Goal: Transaction & Acquisition: Purchase product/service

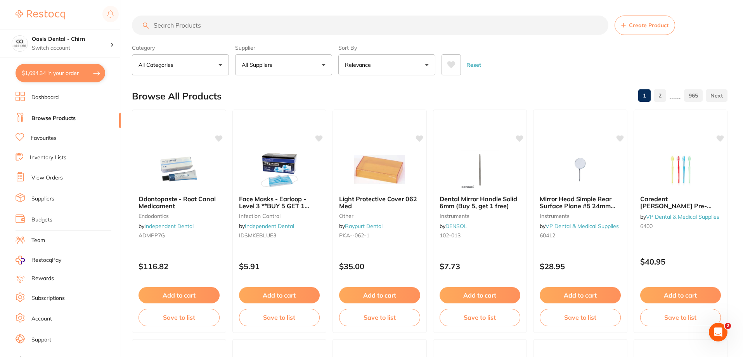
click at [176, 26] on input "search" at bounding box center [370, 25] width 477 height 19
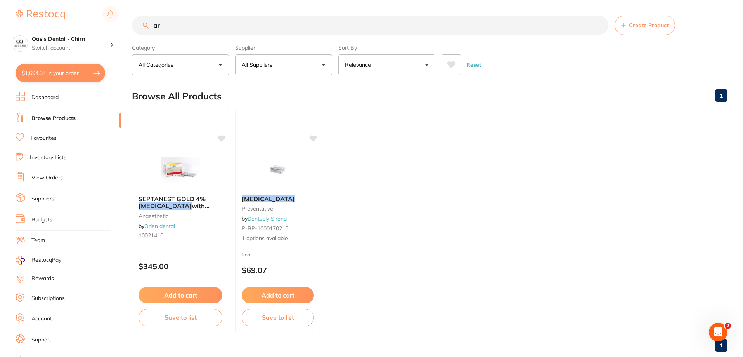
type input "a"
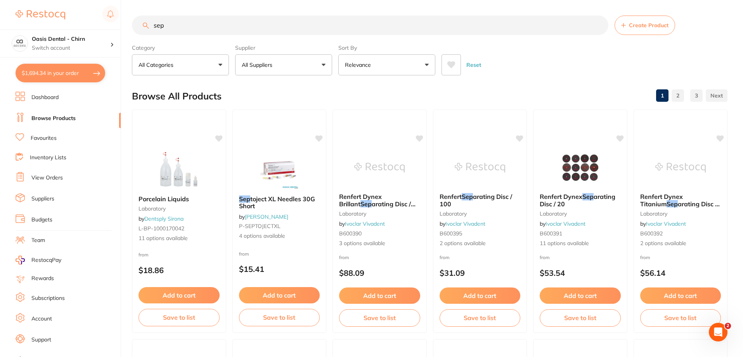
type input "sep"
click at [322, 63] on button "All Suppliers" at bounding box center [283, 64] width 97 height 21
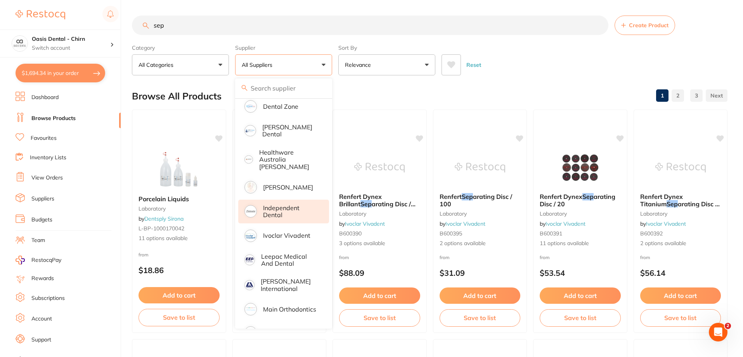
scroll to position [194, 0]
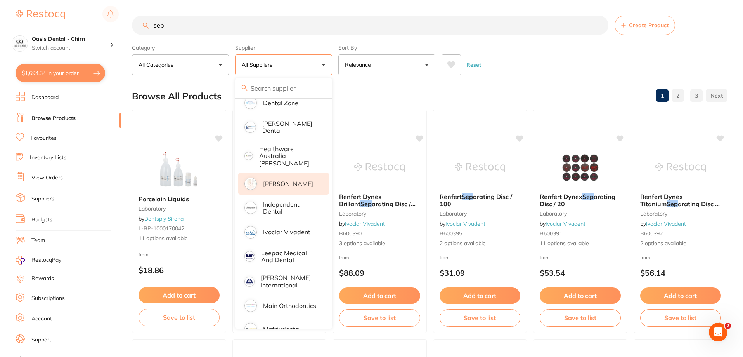
click at [295, 180] on p "[PERSON_NAME]" at bounding box center [288, 183] width 50 height 7
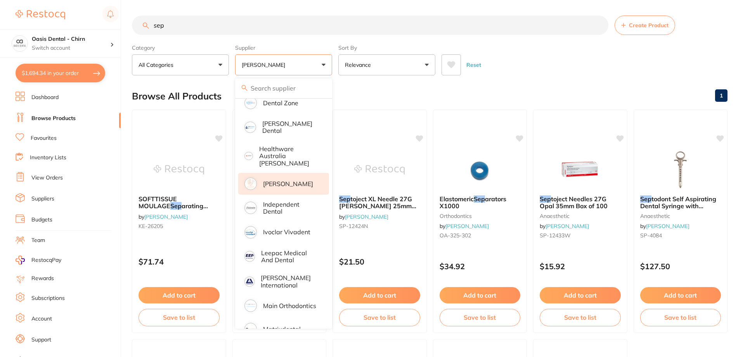
click at [516, 66] on div "Reset" at bounding box center [582, 61] width 280 height 27
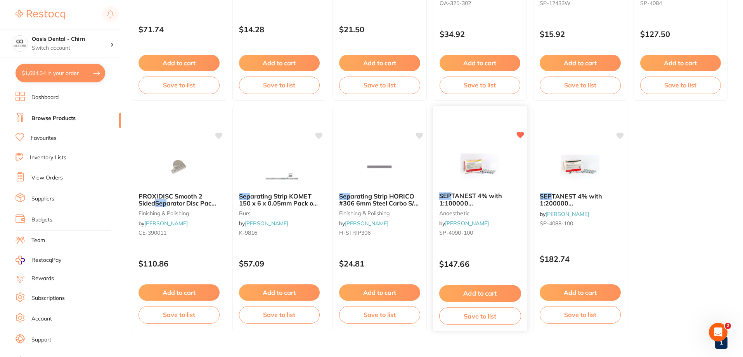
scroll to position [233, 0]
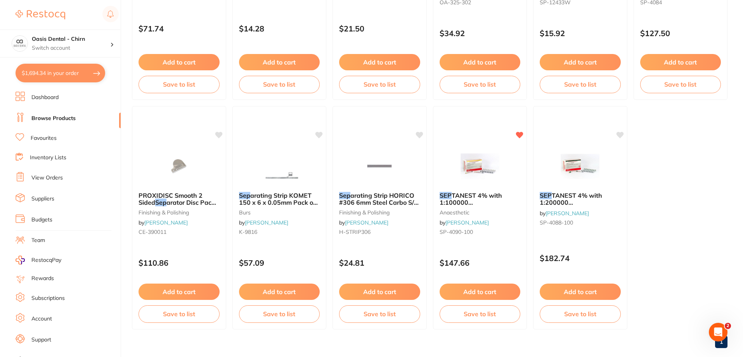
click at [502, 295] on button "Add to cart" at bounding box center [480, 291] width 81 height 16
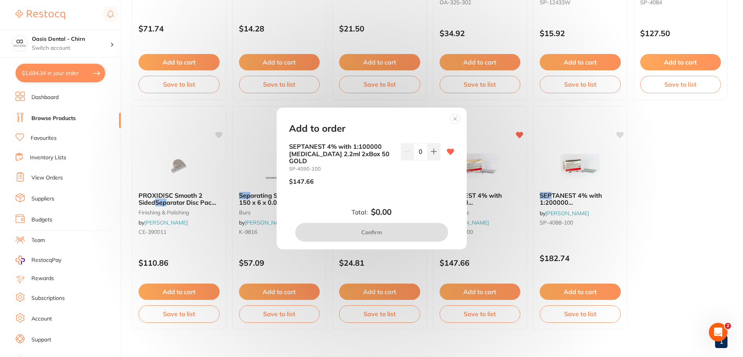
scroll to position [0, 0]
click at [434, 154] on icon at bounding box center [434, 151] width 6 height 6
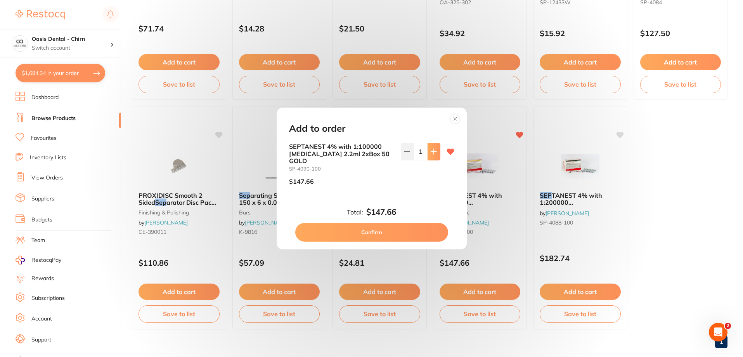
click at [434, 154] on icon at bounding box center [434, 151] width 6 height 6
click at [411, 154] on button at bounding box center [407, 151] width 13 height 17
type input "2"
click at [382, 229] on button "Confirm" at bounding box center [371, 232] width 153 height 19
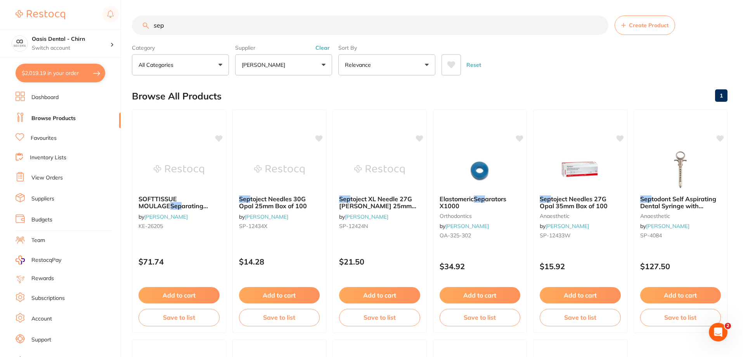
drag, startPoint x: 180, startPoint y: 24, endPoint x: 68, endPoint y: -1, distance: 114.3
click at [68, 0] on html "$2,019.19 Oasis Dental - Chirn Switch account Oasis Dental - Chirn $2,019.19 in…" at bounding box center [371, 178] width 743 height 357
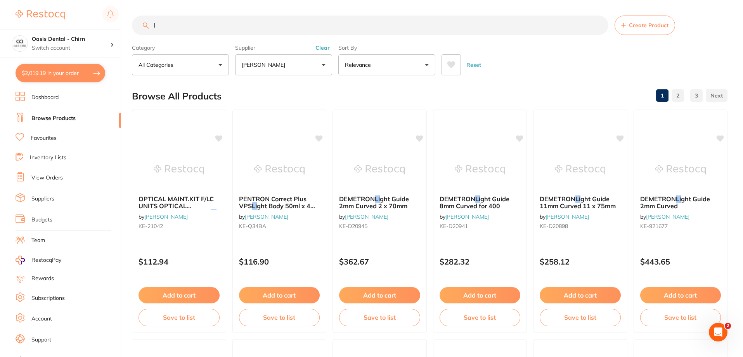
type input "la"
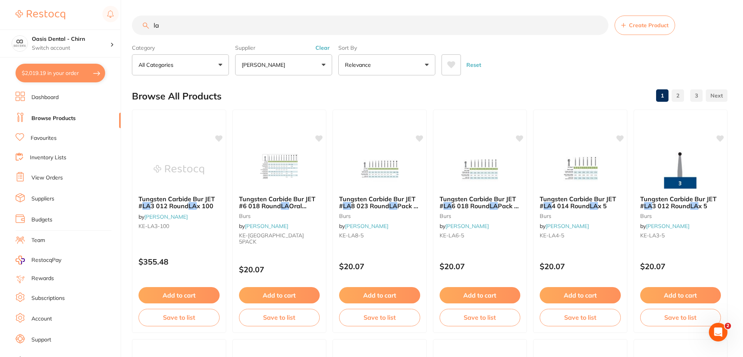
drag, startPoint x: 177, startPoint y: 26, endPoint x: -21, endPoint y: 19, distance: 197.3
click at [0, 19] on html "$2,019.19 Oasis Dental - Chirn Switch account Oasis Dental - Chirn $2,019.19 in…" at bounding box center [371, 178] width 743 height 357
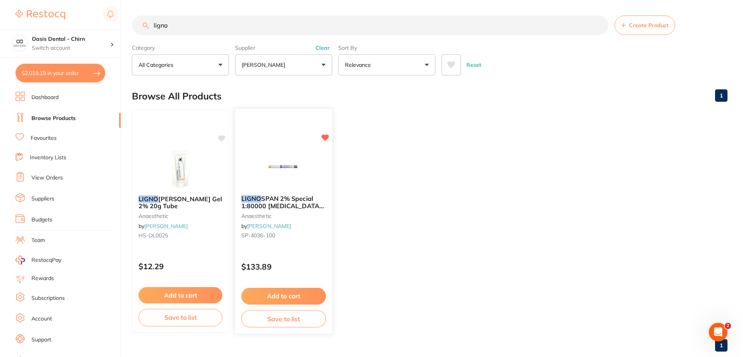
type input "ligno"
click at [267, 200] on span "SPAN 2% Special 1:80000 adrenalin 2.2ml 2xBox 50 Blue" at bounding box center [282, 205] width 83 height 22
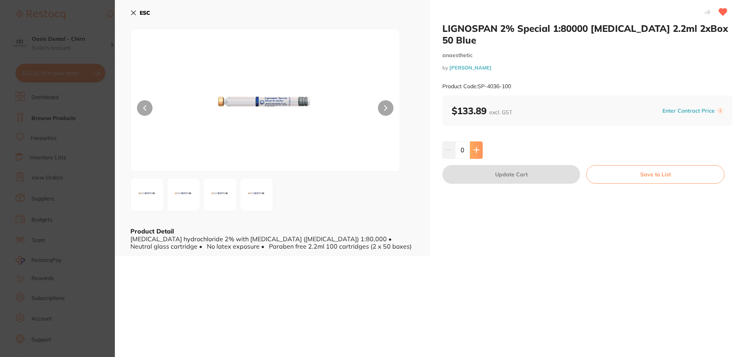
click at [477, 147] on icon at bounding box center [477, 150] width 6 height 6
type input "1"
click at [522, 165] on button "Update Cart" at bounding box center [512, 174] width 138 height 19
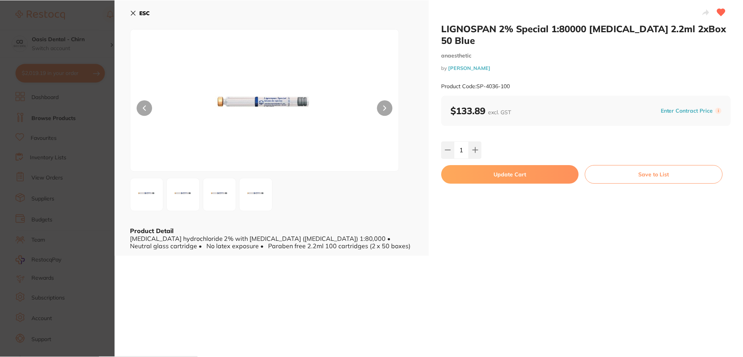
scroll to position [2, 0]
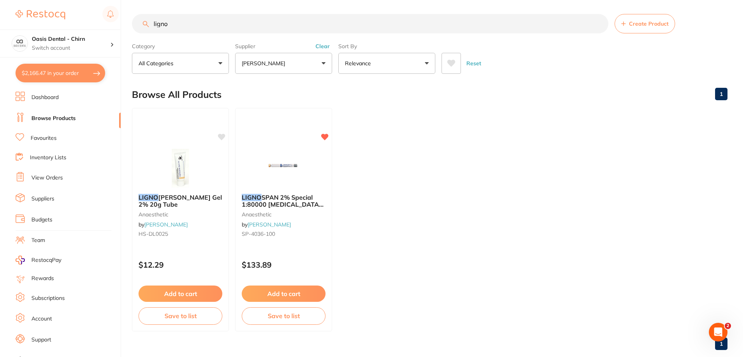
drag, startPoint x: 178, startPoint y: 23, endPoint x: 86, endPoint y: 1, distance: 94.4
click at [99, 7] on div "$2,166.47 Oasis Dental - Chirn Switch account Oasis Dental - Chirn $2,166.47 in…" at bounding box center [371, 176] width 743 height 357
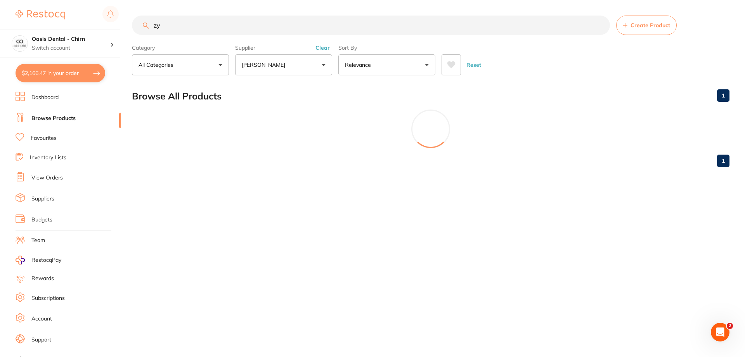
type input "z"
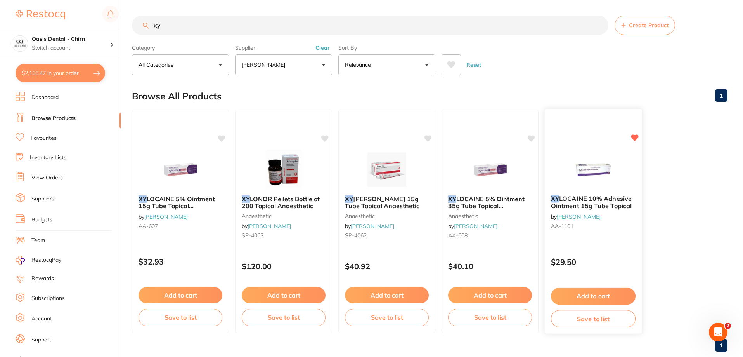
type input "xy"
click at [593, 296] on button "Add to cart" at bounding box center [593, 296] width 85 height 17
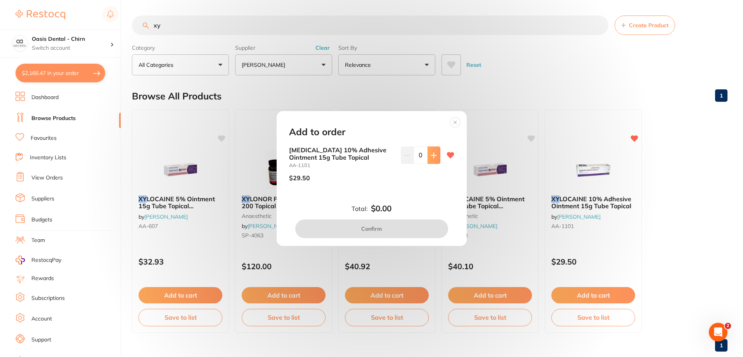
click at [433, 158] on button at bounding box center [434, 154] width 13 height 17
click at [433, 159] on button at bounding box center [434, 154] width 13 height 17
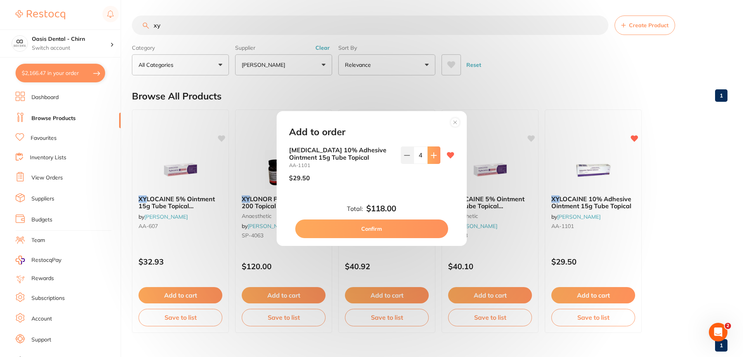
click at [433, 159] on button at bounding box center [434, 154] width 13 height 17
drag, startPoint x: 433, startPoint y: 159, endPoint x: 418, endPoint y: 177, distance: 22.9
click at [433, 160] on button at bounding box center [434, 154] width 13 height 17
type input "6"
click at [361, 231] on button "Confirm" at bounding box center [371, 228] width 153 height 19
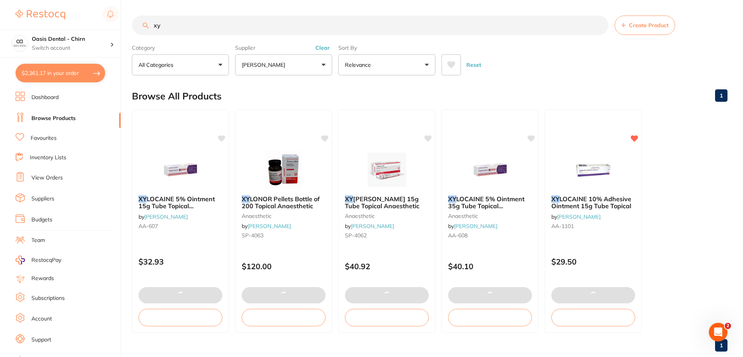
drag, startPoint x: 178, startPoint y: 25, endPoint x: 81, endPoint y: 0, distance: 100.3
click at [90, 3] on div "$2,361.17 Oasis Dental - Chirn Switch account Oasis Dental - Chirn $2,361.17 in…" at bounding box center [371, 178] width 743 height 357
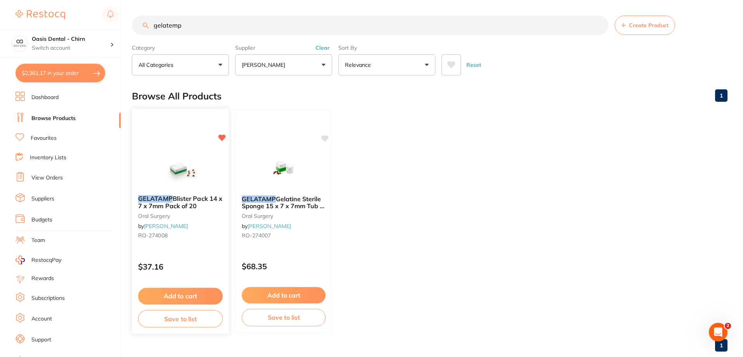
type input "gelatemp"
click at [177, 295] on button "Add to cart" at bounding box center [180, 296] width 85 height 17
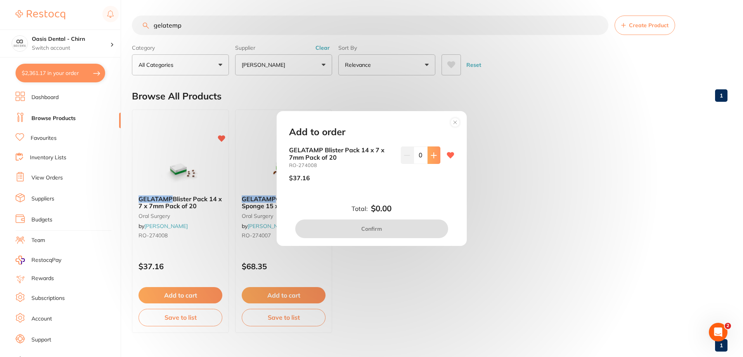
click at [431, 157] on icon at bounding box center [434, 155] width 6 height 6
type input "1"
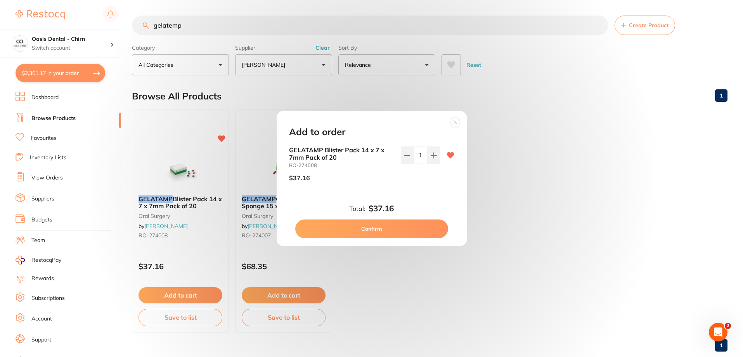
click at [354, 234] on button "Confirm" at bounding box center [371, 228] width 153 height 19
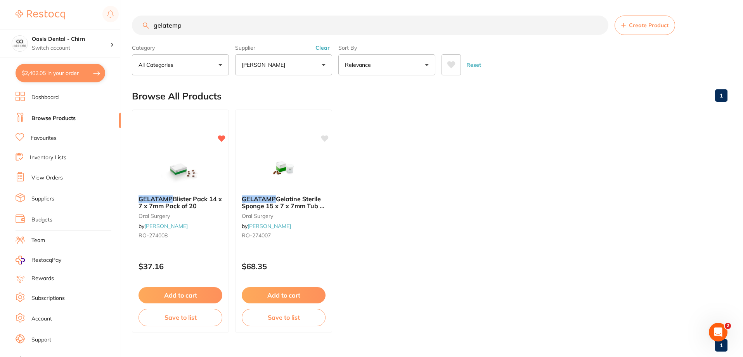
drag, startPoint x: 188, startPoint y: 25, endPoint x: -111, endPoint y: -24, distance: 302.5
click at [0, 0] on html "$2,402.05 Oasis Dental - Chirn Switch account Oasis Dental - Chirn $2,402.05 in…" at bounding box center [371, 178] width 743 height 357
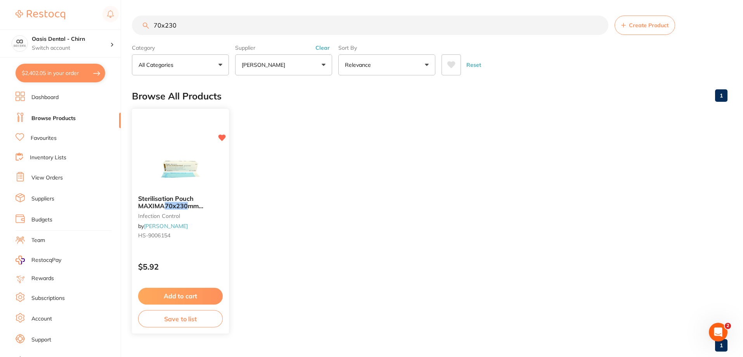
type input "70x230"
click at [179, 305] on div "Add to cart Save to list" at bounding box center [180, 307] width 97 height 52
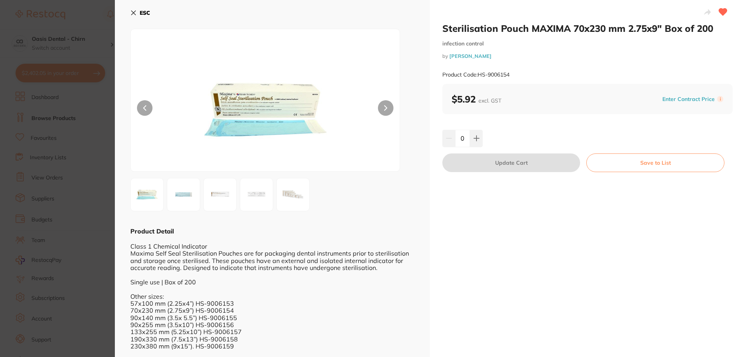
click at [482, 140] on div "0" at bounding box center [588, 138] width 290 height 17
click at [481, 141] on button at bounding box center [476, 138] width 13 height 17
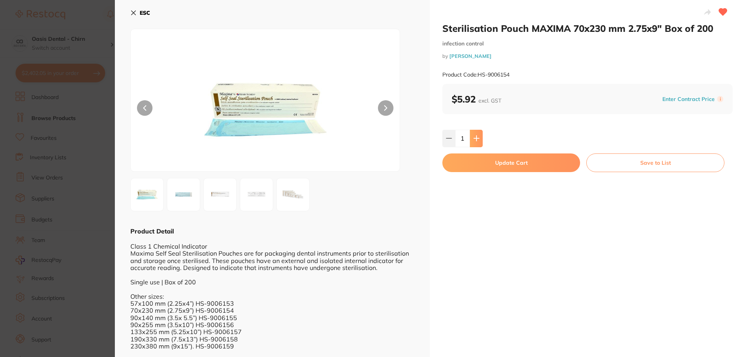
click at [481, 141] on button at bounding box center [476, 138] width 13 height 17
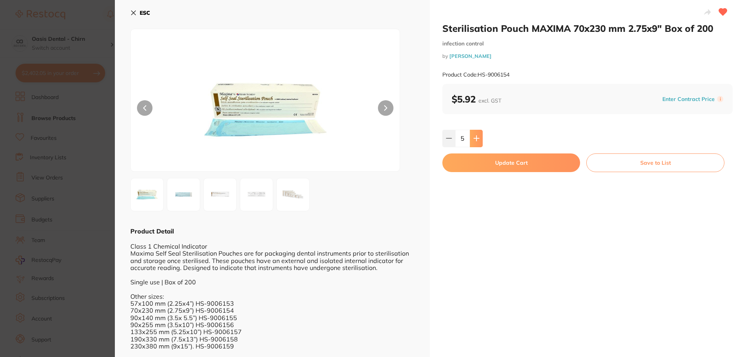
type input "6"
click at [510, 167] on button "Update Cart" at bounding box center [512, 162] width 138 height 19
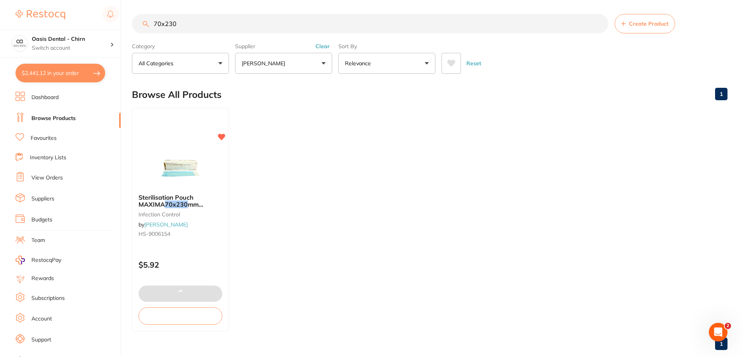
drag, startPoint x: 193, startPoint y: 25, endPoint x: -50, endPoint y: -33, distance: 249.0
click at [0, 0] on html "$2,441.12 Oasis Dental - Chirn Switch account Oasis Dental - Chirn $2,441.12 in…" at bounding box center [371, 176] width 743 height 357
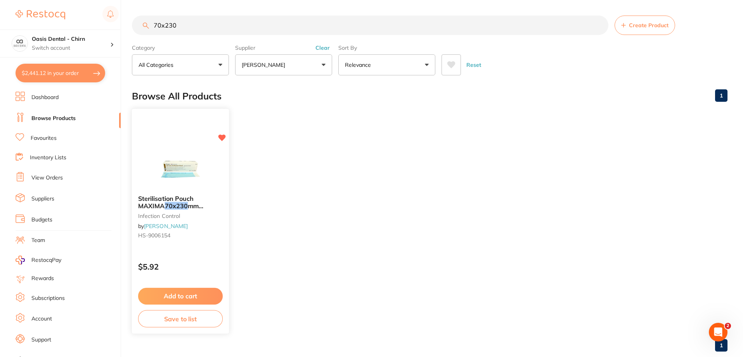
click at [185, 208] on span "mm 2.75x9" Box of 200" at bounding box center [171, 209] width 66 height 15
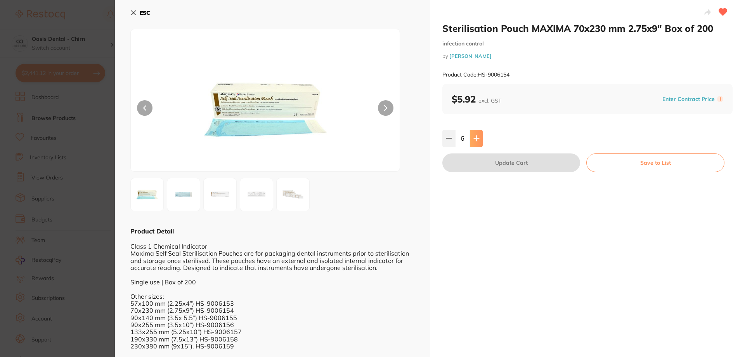
click at [478, 138] on icon at bounding box center [476, 138] width 5 height 5
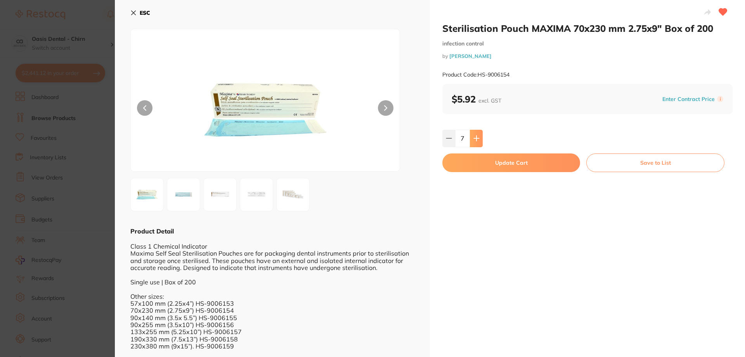
click at [478, 138] on icon at bounding box center [476, 138] width 5 height 5
type input "8"
click at [501, 169] on button "Update Cart" at bounding box center [512, 162] width 138 height 19
type input "8"
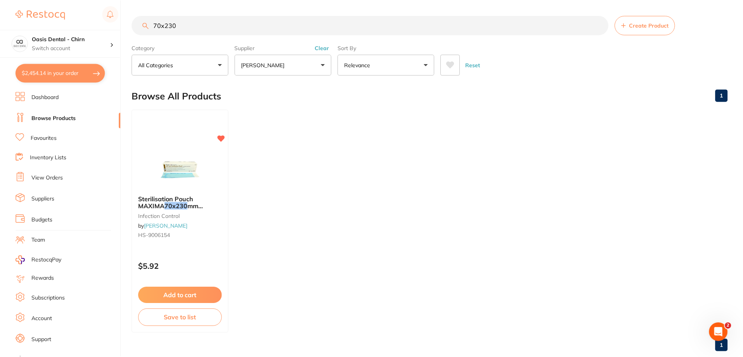
scroll to position [0, 0]
drag, startPoint x: 183, startPoint y: 26, endPoint x: 8, endPoint y: -6, distance: 177.7
click at [8, 0] on html "$2,454.14 Oasis Dental - Chirn Switch account Oasis Dental - Chirn $2,454.14 in…" at bounding box center [371, 178] width 743 height 357
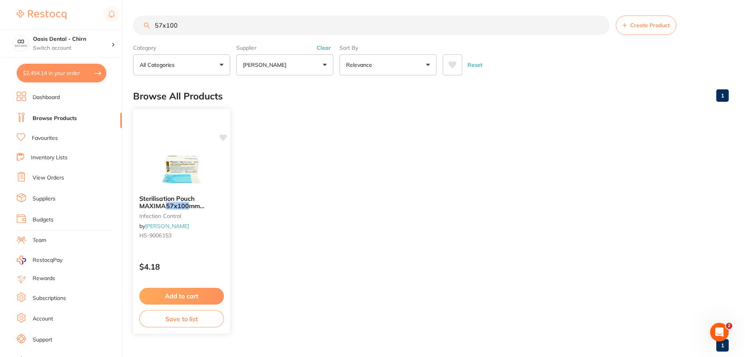
scroll to position [0, 0]
type input "57x100"
click at [178, 207] on span "mm (2.25x4") Box 200" at bounding box center [171, 209] width 66 height 15
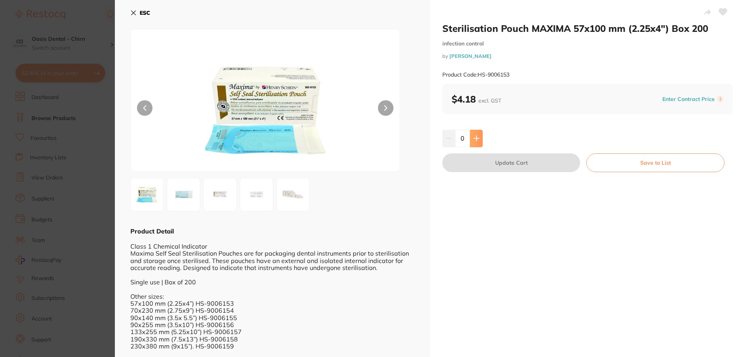
click at [475, 139] on icon at bounding box center [476, 138] width 5 height 5
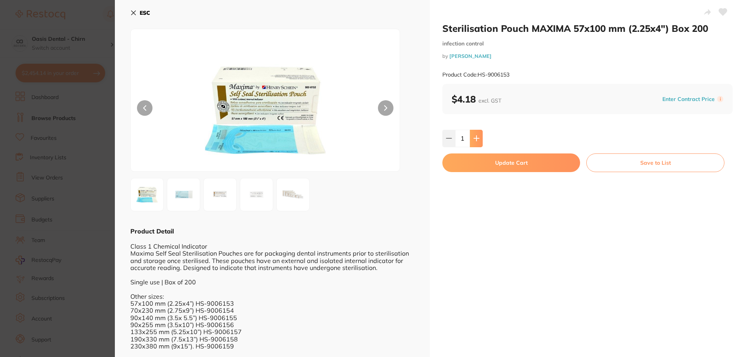
click at [475, 139] on icon at bounding box center [476, 138] width 5 height 5
click at [477, 139] on icon at bounding box center [476, 138] width 5 height 5
click at [476, 139] on icon at bounding box center [476, 138] width 5 height 5
type input "4"
click at [482, 161] on button "Update Cart" at bounding box center [512, 162] width 138 height 19
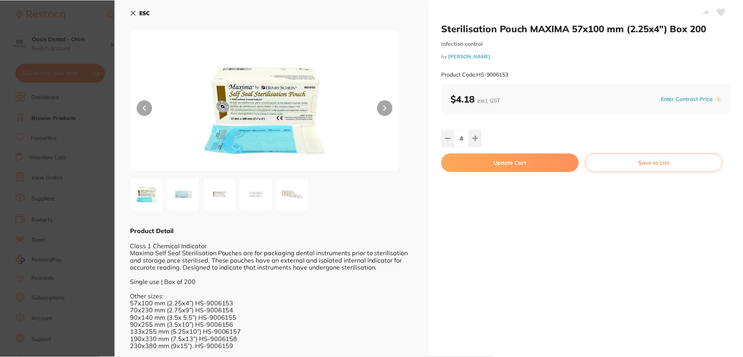
scroll to position [0, 0]
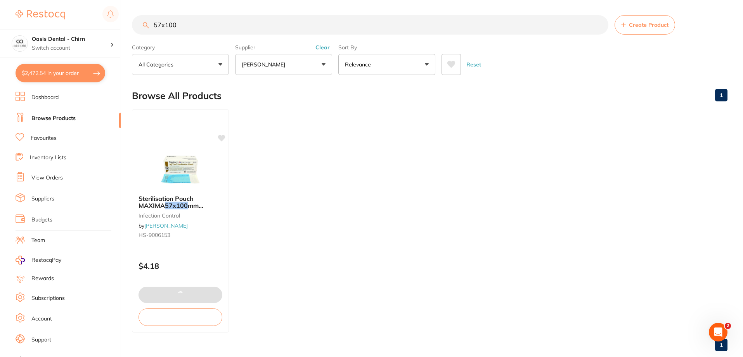
drag, startPoint x: 186, startPoint y: 24, endPoint x: 59, endPoint y: 13, distance: 127.7
click at [69, 13] on div "$2,472.54 Oasis Dental - Chirn Switch account Oasis Dental - Chirn $2,472.54 in…" at bounding box center [371, 178] width 743 height 357
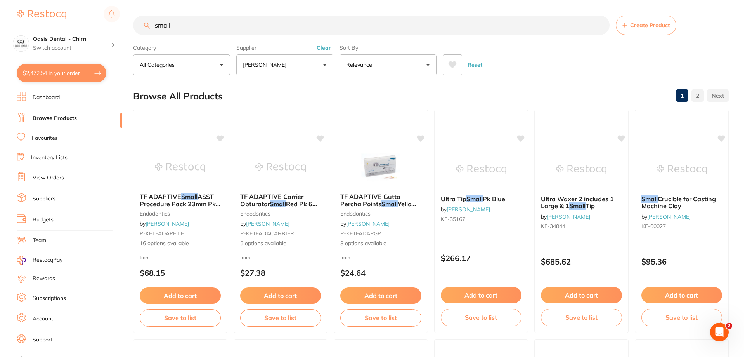
scroll to position [0, 0]
type input "small"
click at [74, 78] on button "$2,472.54 in your order" at bounding box center [61, 73] width 90 height 19
checkbox input "true"
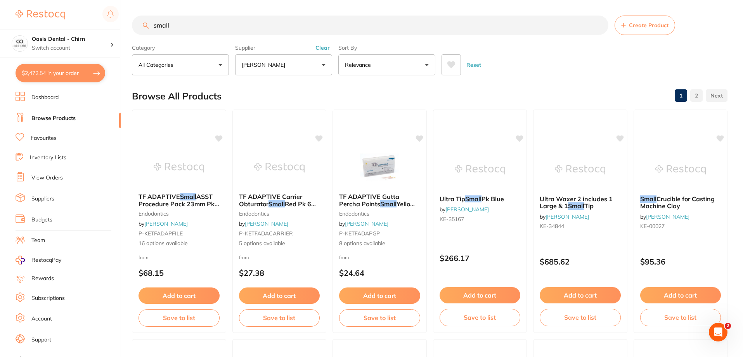
checkbox input "true"
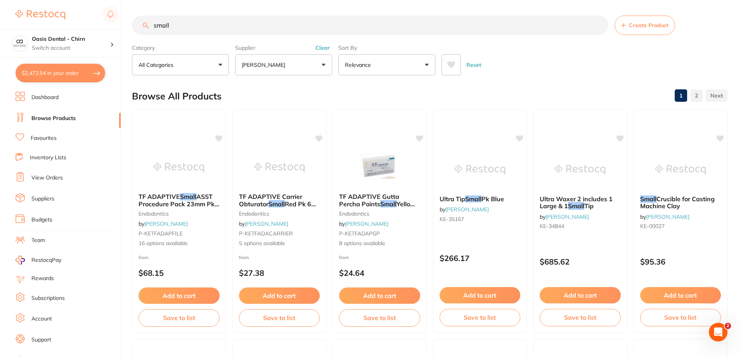
checkbox input "true"
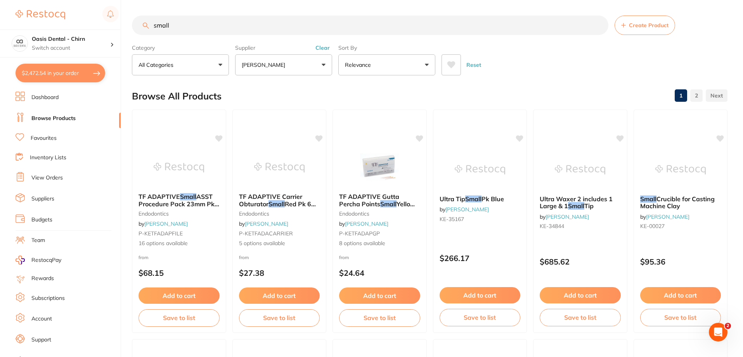
checkbox input "true"
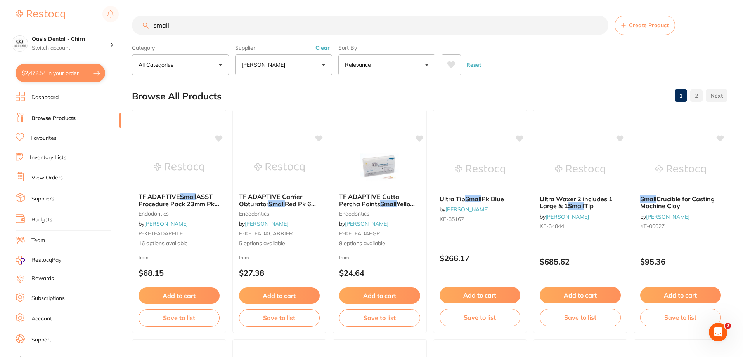
checkbox input "true"
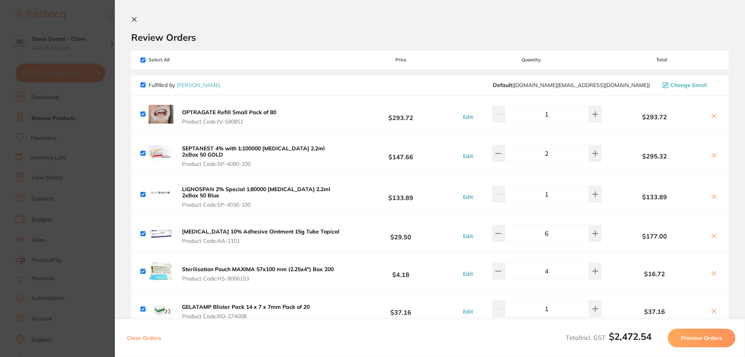
click at [136, 19] on icon at bounding box center [134, 19] width 6 height 6
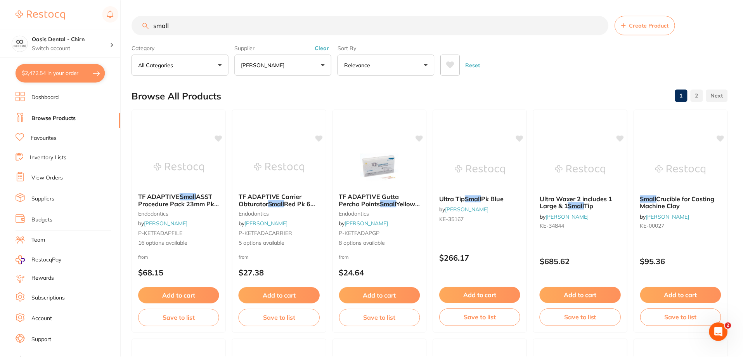
scroll to position [0, 0]
click at [280, 71] on button "[PERSON_NAME]" at bounding box center [283, 64] width 97 height 21
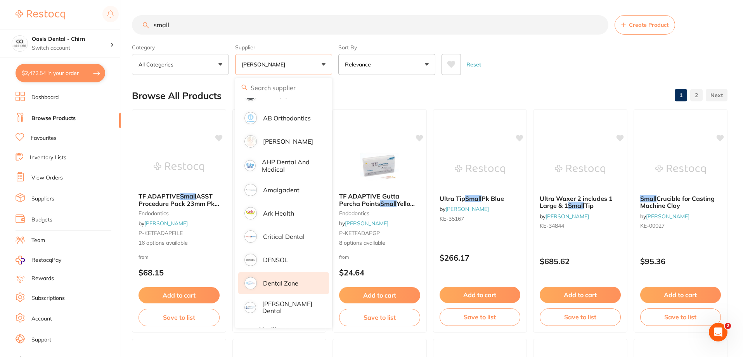
scroll to position [116, 0]
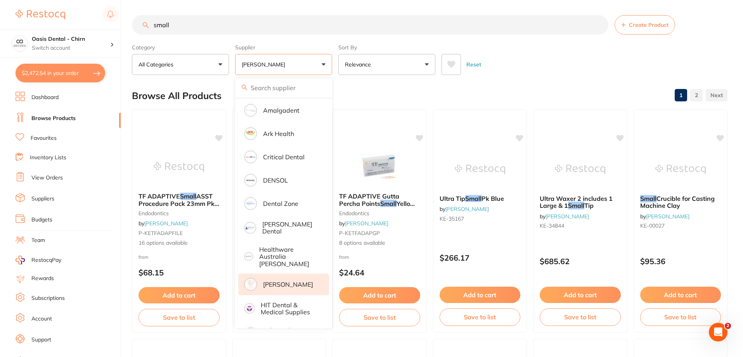
click at [303, 281] on p "[PERSON_NAME]" at bounding box center [288, 284] width 50 height 7
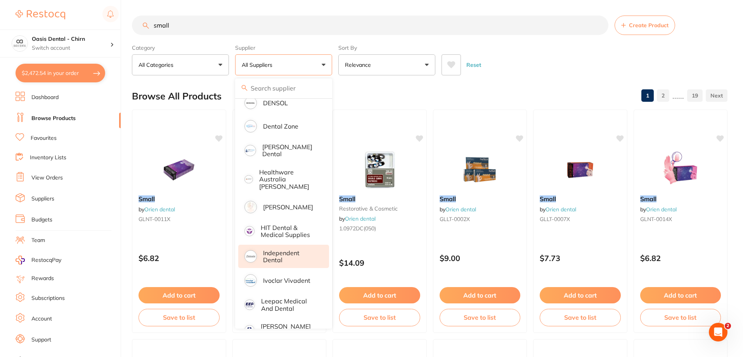
scroll to position [0, 0]
click at [298, 249] on p "Independent Dental" at bounding box center [290, 256] width 55 height 14
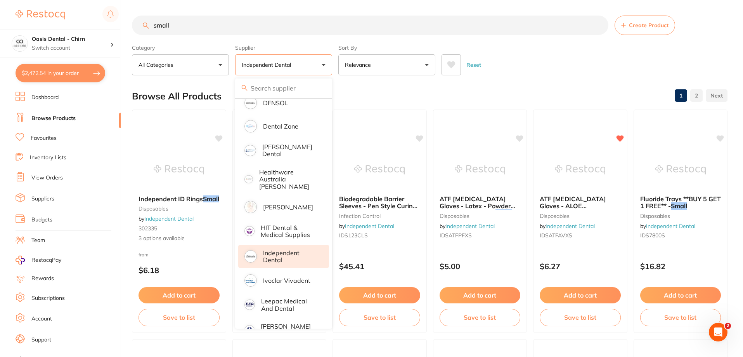
click at [220, 28] on input "small" at bounding box center [370, 25] width 477 height 19
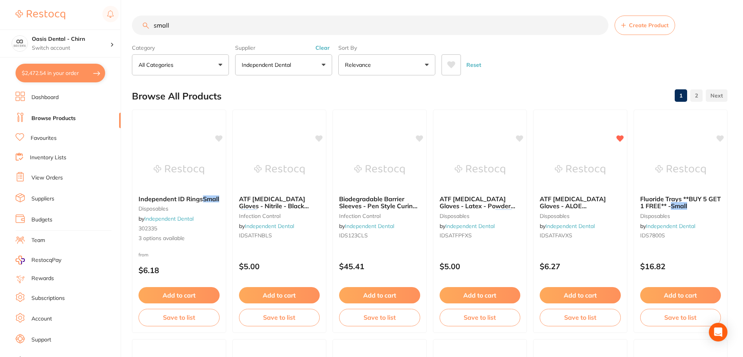
drag, startPoint x: 220, startPoint y: 28, endPoint x: 38, endPoint y: -22, distance: 188.0
click at [38, 0] on html "$2,472.54 Oasis Dental - Chirn Switch account Oasis Dental - Chirn $2,472.54 in…" at bounding box center [371, 178] width 743 height 357
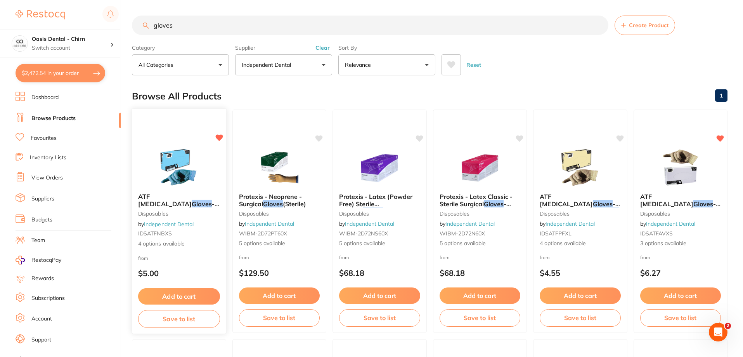
type input "gloves"
click at [196, 205] on span "- Nitrile - BLUE" at bounding box center [179, 207] width 80 height 15
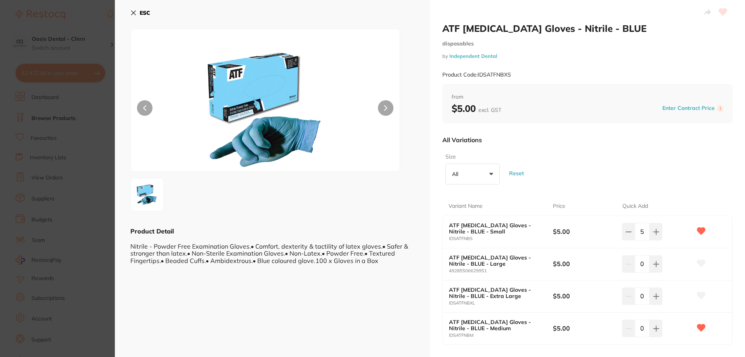
click at [136, 12] on icon at bounding box center [133, 13] width 6 height 6
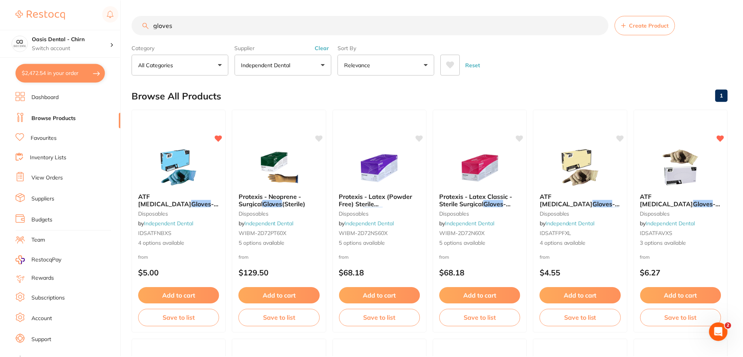
scroll to position [0, 0]
click at [684, 198] on span "ATF Dental Examination" at bounding box center [666, 199] width 53 height 15
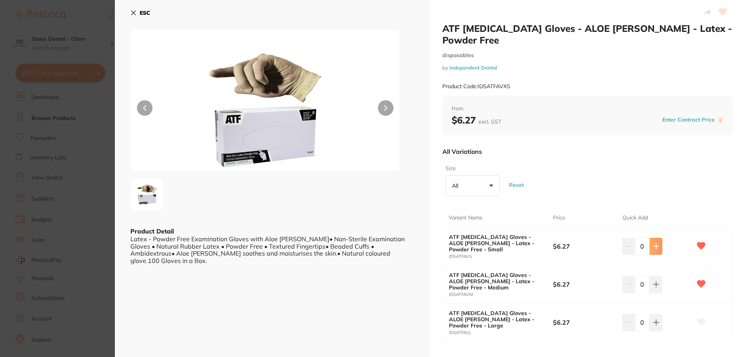
click at [653, 251] on button at bounding box center [656, 246] width 13 height 17
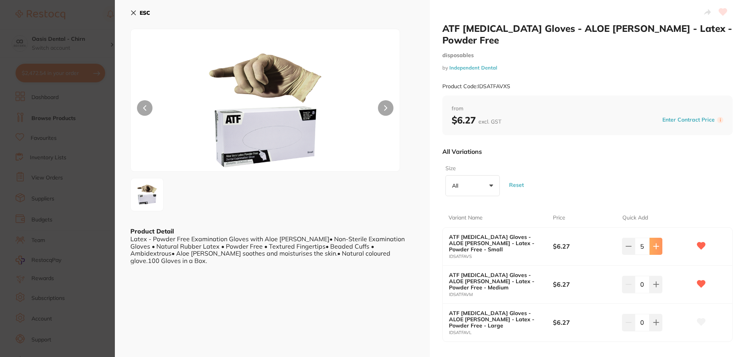
click at [653, 251] on button at bounding box center [656, 246] width 13 height 17
type input "8"
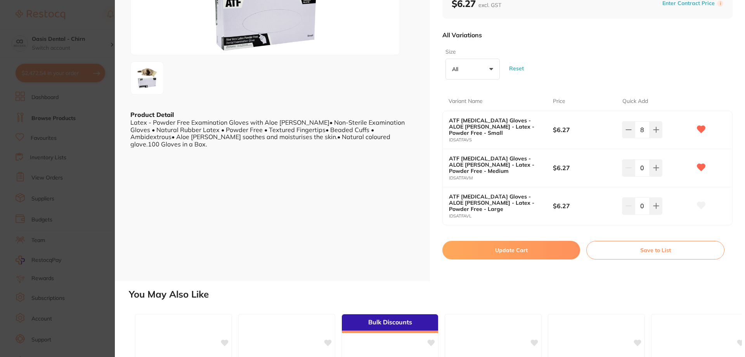
click at [508, 248] on button "Update Cart" at bounding box center [512, 250] width 138 height 19
checkbox input "false"
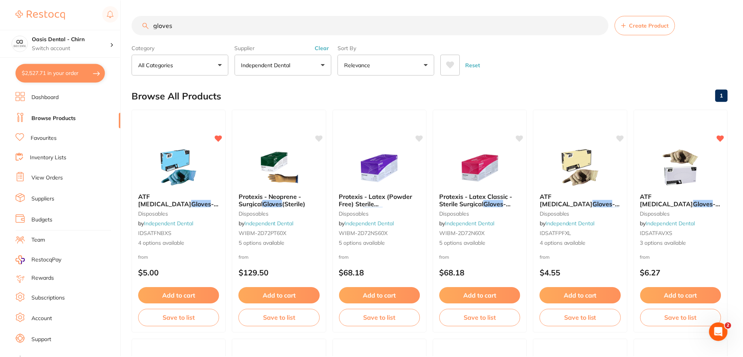
scroll to position [0, 0]
drag, startPoint x: -1, startPoint y: 8, endPoint x: -18, endPoint y: 8, distance: 17.1
click at [0, 8] on html "$2,527.71 Oasis Dental - Chirn Switch account Oasis Dental - Chirn $2,527.71 in…" at bounding box center [371, 178] width 743 height 357
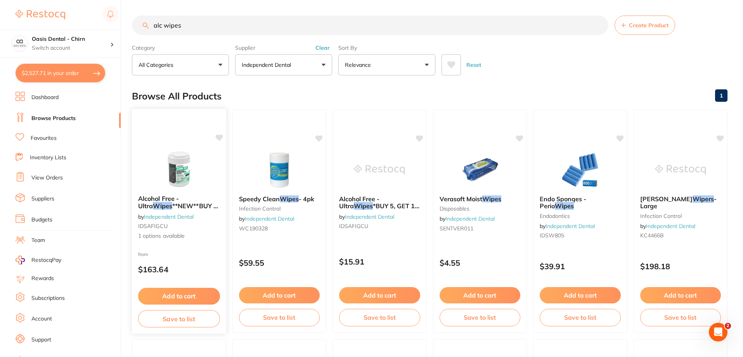
scroll to position [0, 0]
type input "alc wipes"
click at [27, 130] on ul "Dashboard Browse Products Favourites Inventory Lists View Orders Suppliers Budg…" at bounding box center [68, 226] width 105 height 268
click at [27, 136] on li "Favourites" at bounding box center [68, 138] width 105 height 10
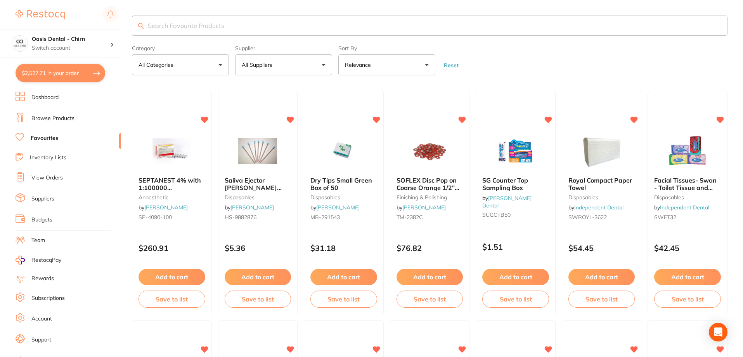
click at [154, 31] on input "search" at bounding box center [430, 26] width 596 height 20
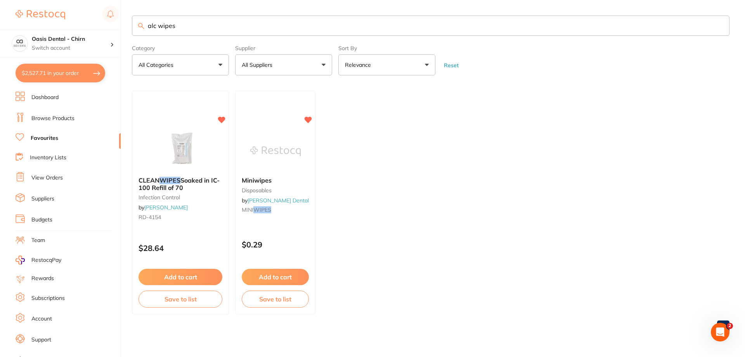
click at [160, 28] on input "alc wipes" at bounding box center [431, 26] width 598 height 20
type input "alcohol wipes"
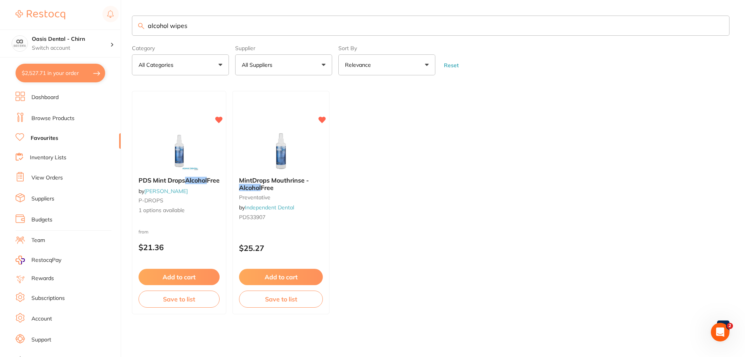
drag, startPoint x: 168, startPoint y: 27, endPoint x: 118, endPoint y: 25, distance: 50.5
click at [118, 25] on div "$2,527.71 Oasis Dental - Chirn Switch account Oasis Dental - Chirn $2,527.71 in…" at bounding box center [372, 178] width 745 height 357
drag, startPoint x: 200, startPoint y: 24, endPoint x: -76, endPoint y: 10, distance: 275.9
click at [0, 10] on html "$2,527.71 Oasis Dental - Chirn Switch account Oasis Dental - Chirn $2,527.71 in…" at bounding box center [372, 178] width 745 height 357
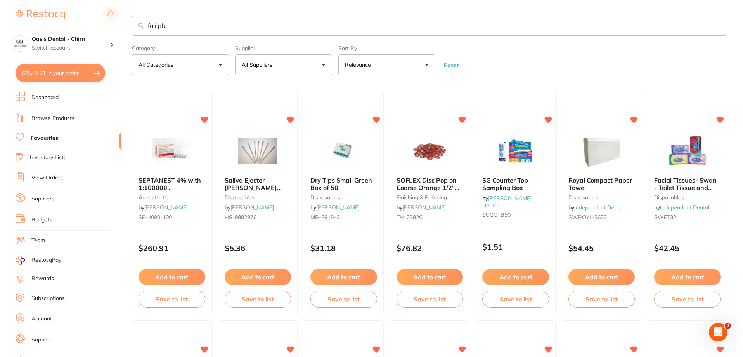
type input "fuji plus"
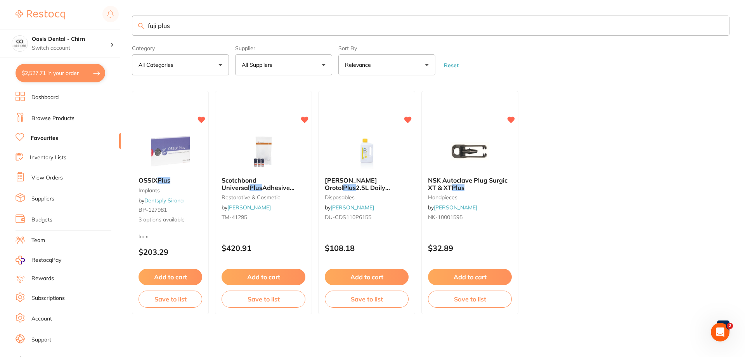
drag, startPoint x: 175, startPoint y: 28, endPoint x: -85, endPoint y: 17, distance: 261.1
click at [0, 17] on html "$2,527.71 Oasis Dental - Chirn Switch account Oasis Dental - Chirn $2,527.71 in…" at bounding box center [372, 178] width 745 height 357
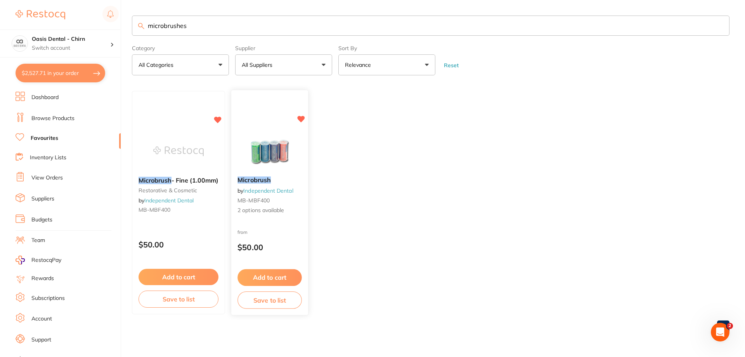
type input "microbrushes"
click at [261, 182] on em "Microbrush" at bounding box center [254, 180] width 33 height 8
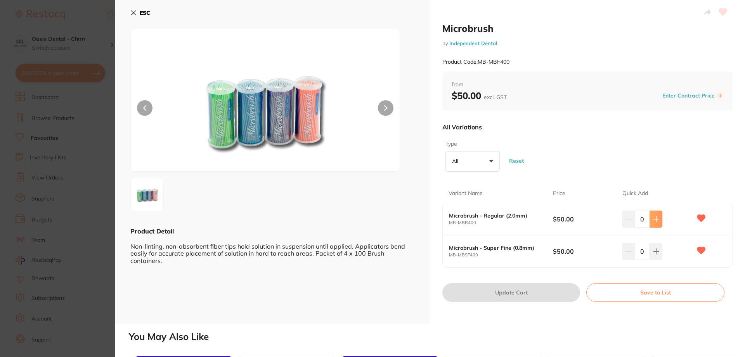
click at [654, 219] on icon at bounding box center [656, 218] width 5 height 5
type input "1"
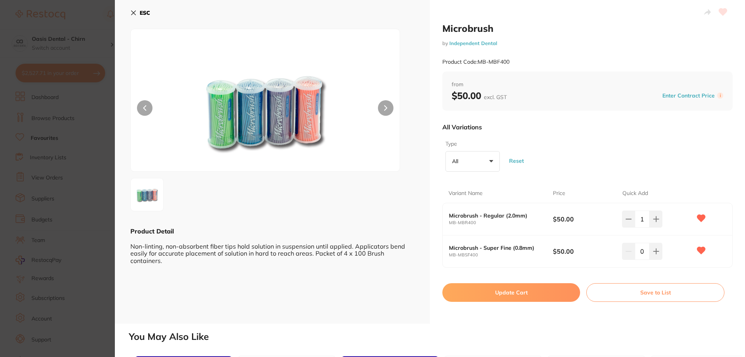
click at [488, 294] on button "Update Cart" at bounding box center [512, 292] width 138 height 19
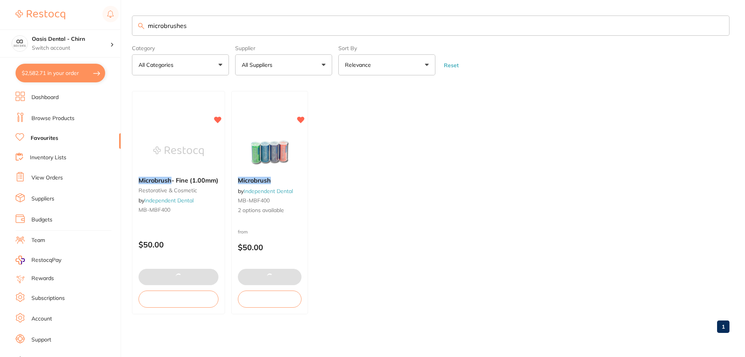
click at [35, 12] on div "$2,582.71 Oasis Dental - Chirn Switch account Oasis Dental - Chirn $2,582.71 in…" at bounding box center [372, 178] width 745 height 357
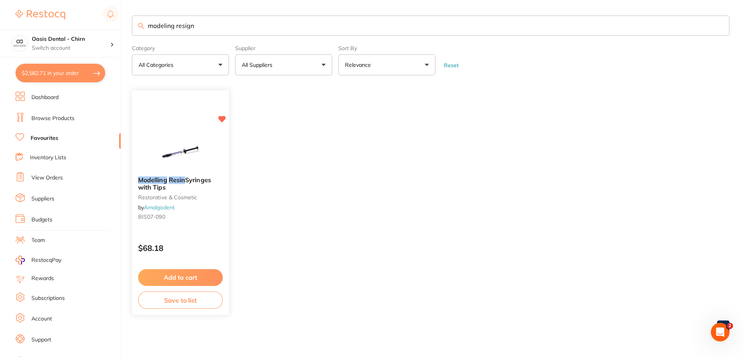
click at [180, 182] on em "Resin" at bounding box center [177, 180] width 16 height 8
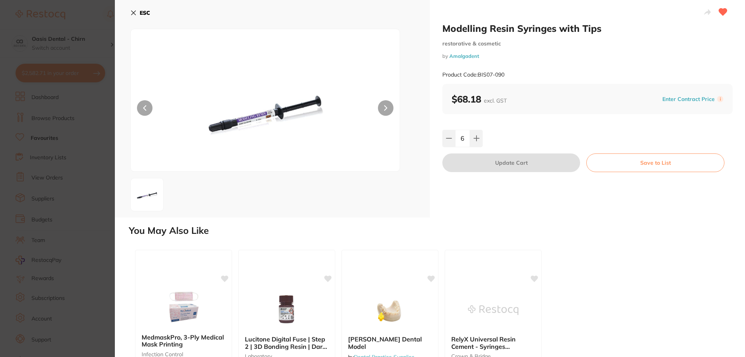
click at [131, 10] on icon at bounding box center [133, 13] width 6 height 6
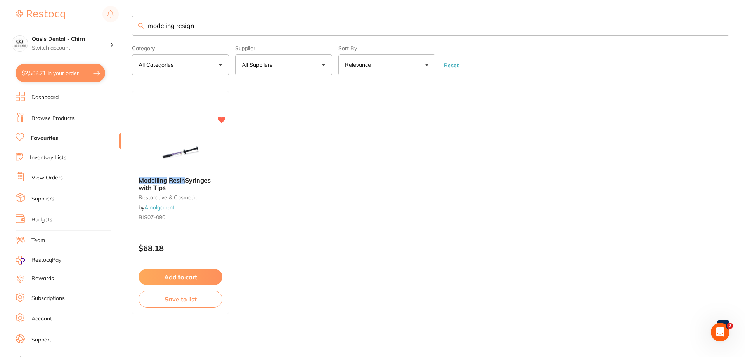
drag, startPoint x: 209, startPoint y: 25, endPoint x: -119, endPoint y: -18, distance: 330.8
click at [0, 0] on html "$2,582.71 Oasis Dental - Chirn Switch account Oasis Dental - Chirn $2,582.71 in…" at bounding box center [372, 178] width 745 height 357
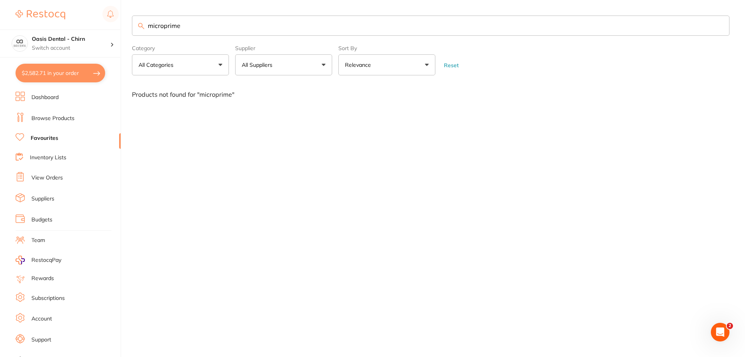
click at [164, 25] on input "microprime" at bounding box center [431, 26] width 598 height 20
type input "micro prime"
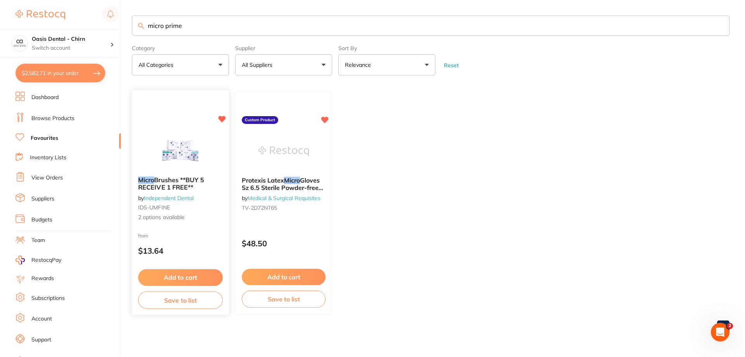
click at [163, 182] on span "Brushes **BUY 5 RECEIVE 1 FREE**" at bounding box center [171, 183] width 66 height 15
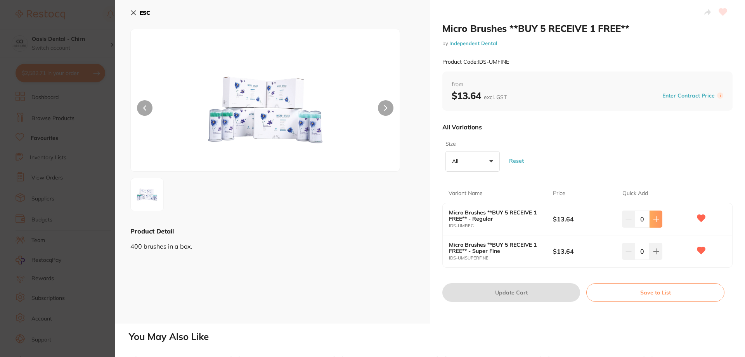
click at [658, 216] on button at bounding box center [656, 218] width 13 height 17
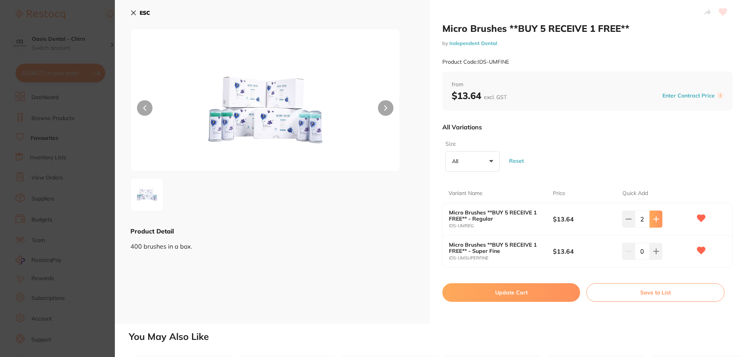
click at [658, 216] on button at bounding box center [656, 218] width 13 height 17
type input "3"
click at [656, 222] on icon at bounding box center [656, 219] width 6 height 6
type input "2"
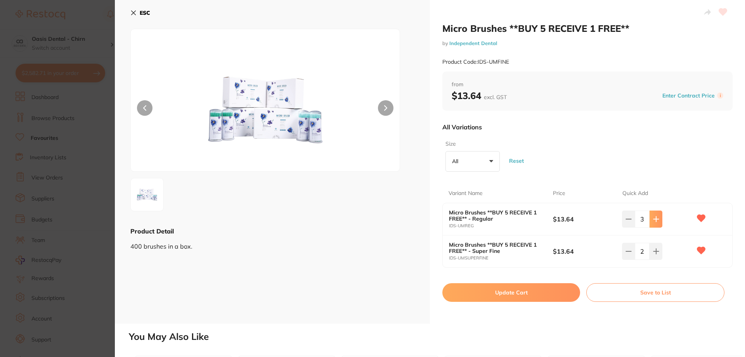
click at [660, 219] on button at bounding box center [656, 218] width 13 height 17
type input "5"
click at [503, 288] on button "Update Cart" at bounding box center [512, 292] width 138 height 19
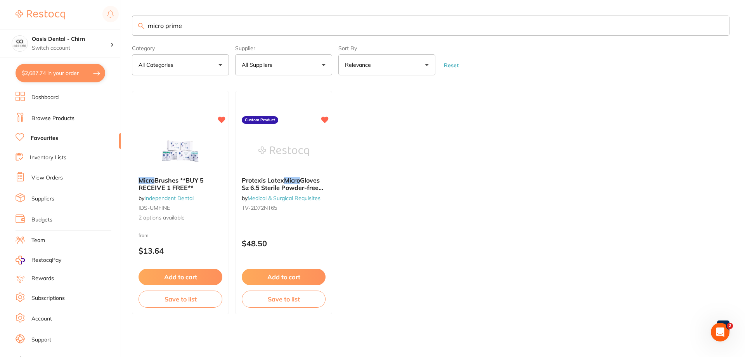
click at [50, 76] on button "$2,687.74 in your order" at bounding box center [61, 73] width 90 height 19
checkbox input "true"
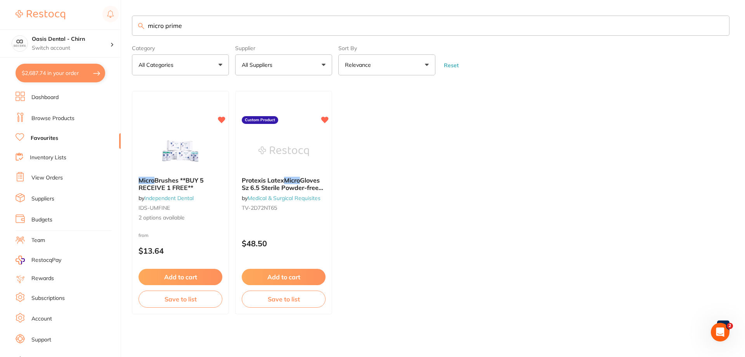
checkbox input "true"
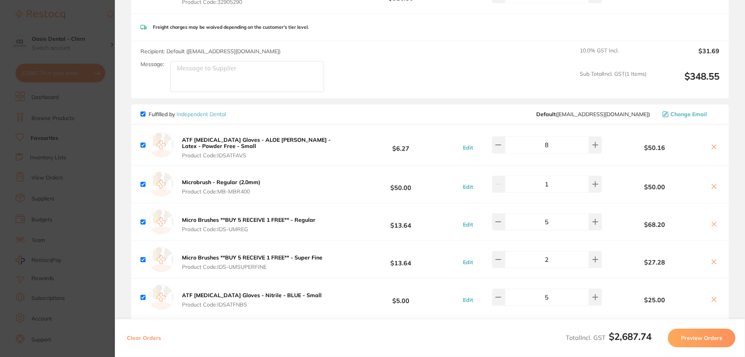
scroll to position [582, 0]
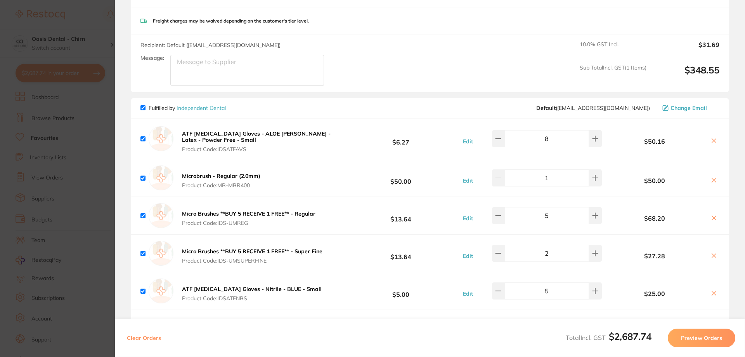
click at [714, 180] on icon at bounding box center [714, 180] width 6 height 6
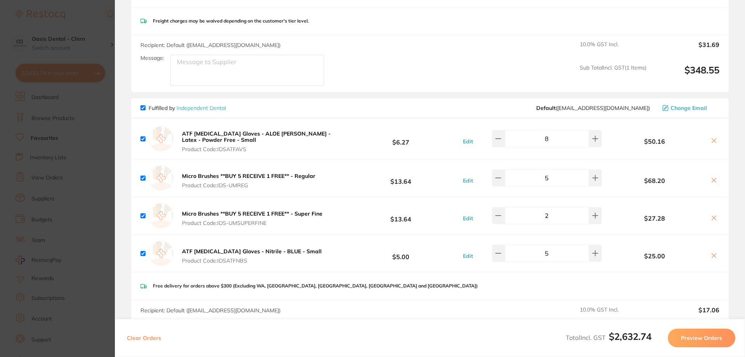
checkbox input "true"
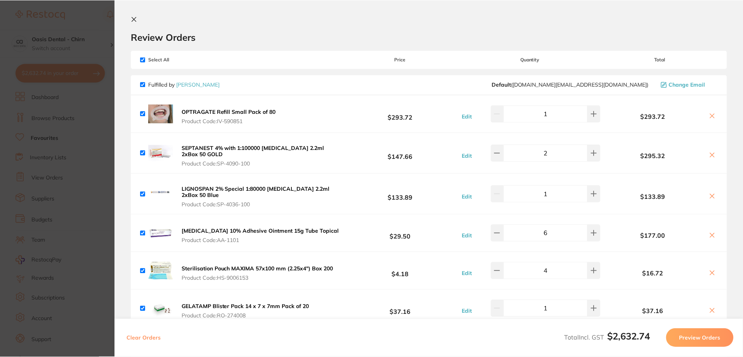
scroll to position [0, 0]
click at [132, 20] on icon at bounding box center [134, 19] width 6 height 6
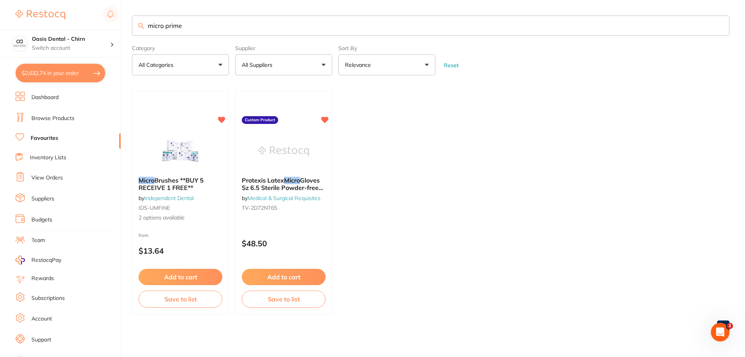
drag, startPoint x: 161, startPoint y: 16, endPoint x: 101, endPoint y: 8, distance: 60.7
click at [102, 8] on div "$2,632.74 Oasis Dental - Chirn Switch account Oasis Dental - Chirn $2,632.74 in…" at bounding box center [372, 178] width 745 height 357
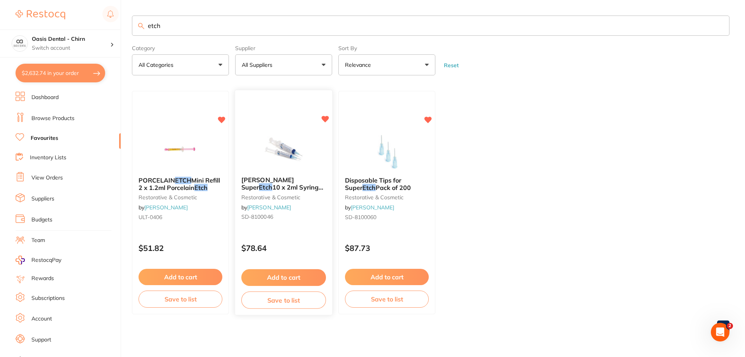
type input "etch"
click at [281, 182] on span "HENRY SCHEIN Super" at bounding box center [267, 183] width 53 height 15
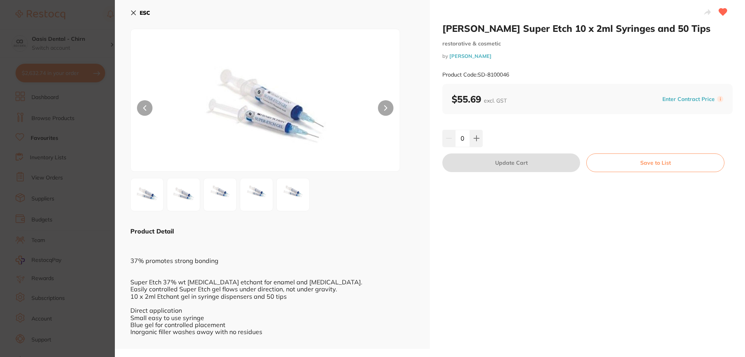
click at [134, 12] on icon at bounding box center [134, 13] width 4 height 4
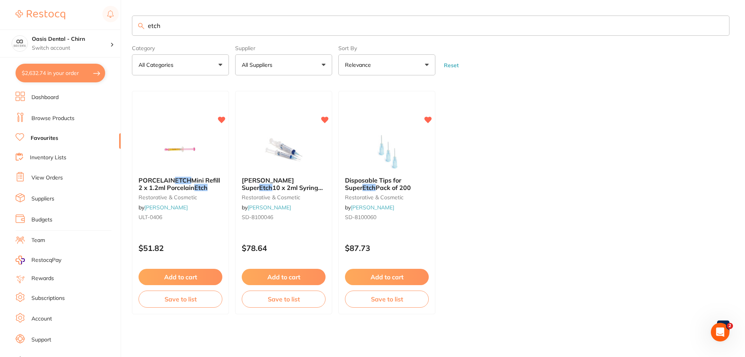
drag, startPoint x: 167, startPoint y: 27, endPoint x: 3, endPoint y: 10, distance: 164.7
click at [21, 12] on div "$2,632.74 Oasis Dental - Chirn Switch account Oasis Dental - Chirn $2,632.74 in…" at bounding box center [372, 178] width 745 height 357
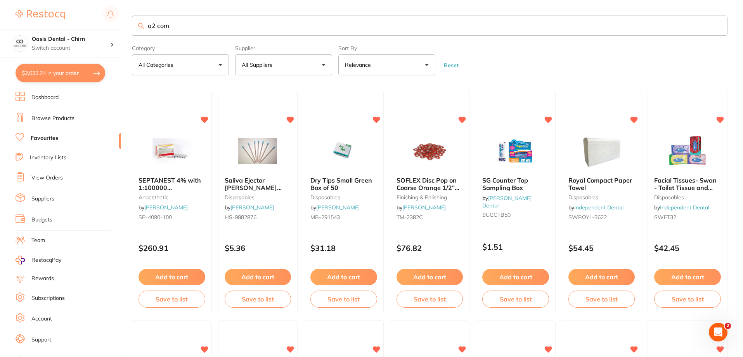
type input "a2 comp"
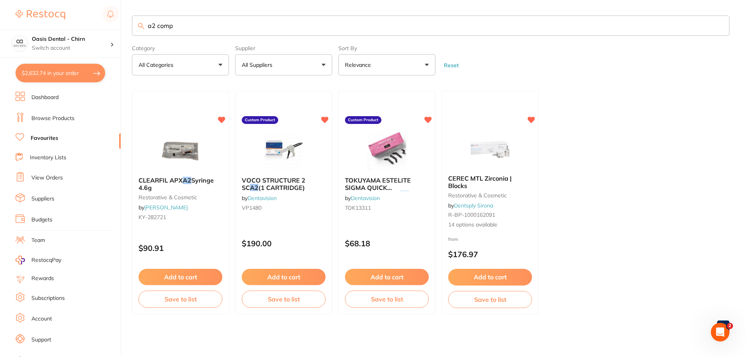
drag, startPoint x: 177, startPoint y: 27, endPoint x: 58, endPoint y: -2, distance: 122.2
click at [58, 0] on html "$2,632.74 Oasis Dental - Chirn Switch account Oasis Dental - Chirn $2,632.74 in…" at bounding box center [372, 178] width 745 height 357
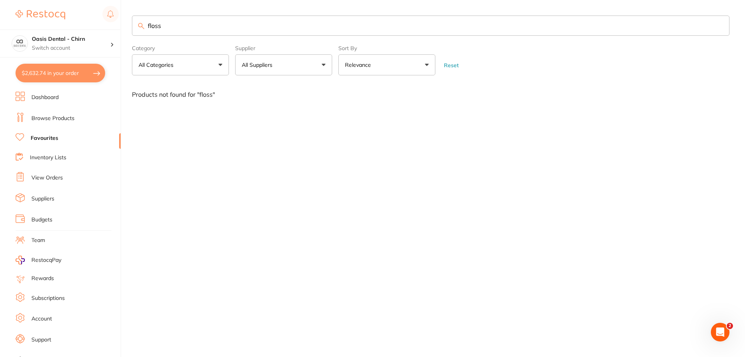
type input "floss"
click at [48, 120] on link "Browse Products" at bounding box center [52, 119] width 43 height 8
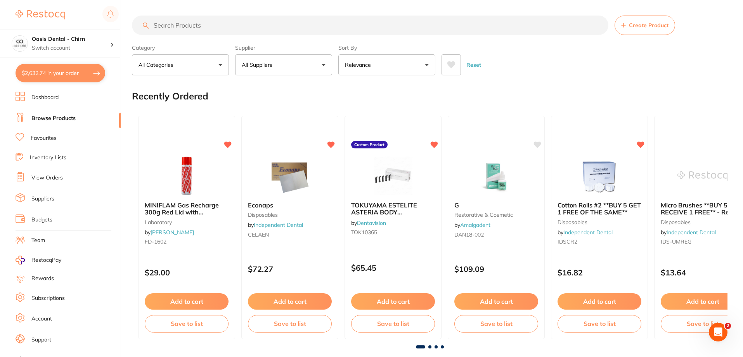
click at [207, 26] on input "search" at bounding box center [370, 25] width 477 height 19
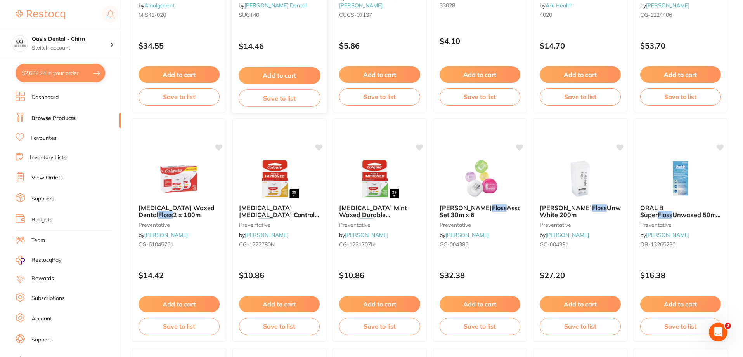
scroll to position [699, 0]
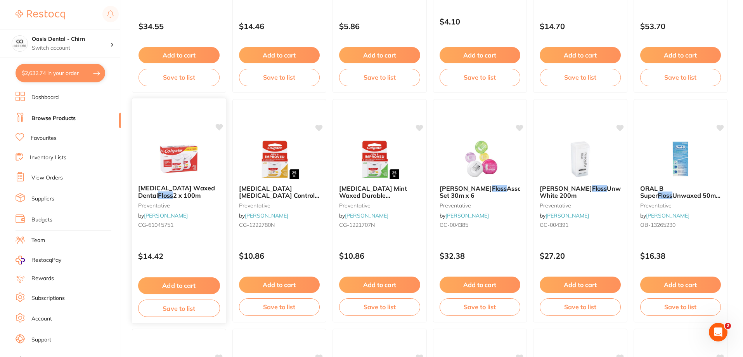
type input "floss"
click at [177, 196] on span "2 x 100m" at bounding box center [187, 195] width 28 height 8
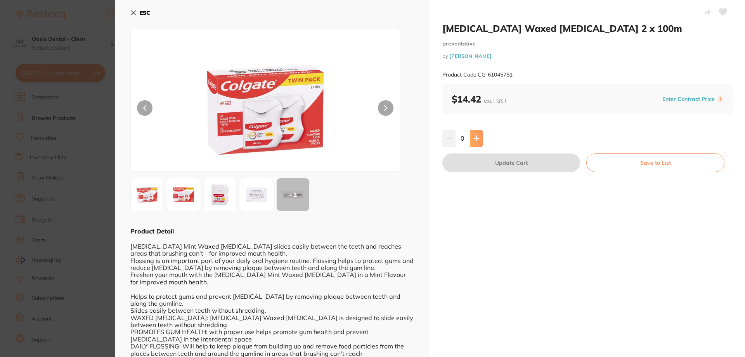
click at [475, 140] on icon at bounding box center [476, 138] width 5 height 5
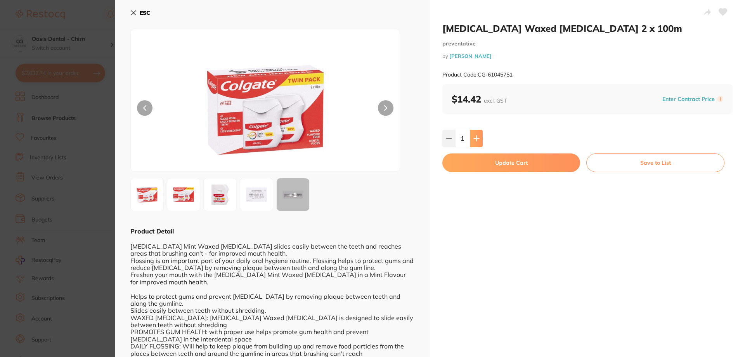
click at [475, 140] on icon at bounding box center [476, 138] width 5 height 5
click at [477, 136] on icon at bounding box center [477, 138] width 6 height 6
type input "4"
click at [489, 163] on button "Update Cart" at bounding box center [512, 162] width 138 height 19
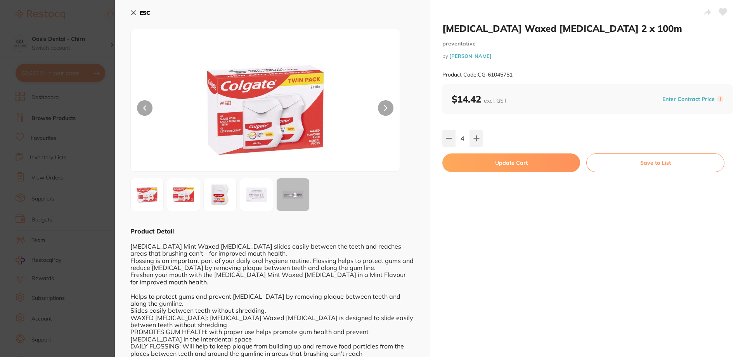
checkbox input "false"
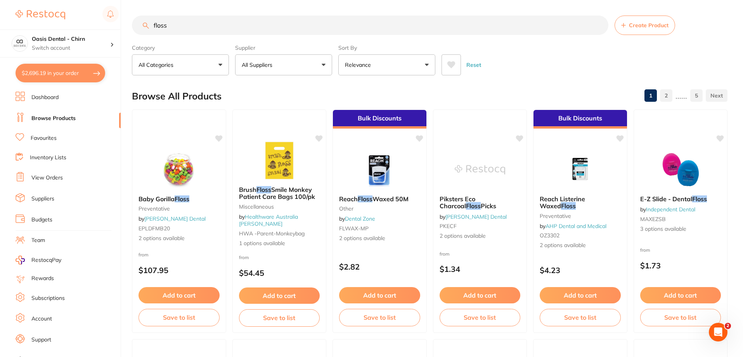
drag, startPoint x: -20, startPoint y: 1, endPoint x: -47, endPoint y: -3, distance: 27.2
click at [0, 0] on html "$2,696.19 Oasis Dental - Chirn Switch account Oasis Dental - Chirn $2,696.19 in…" at bounding box center [371, 178] width 743 height 357
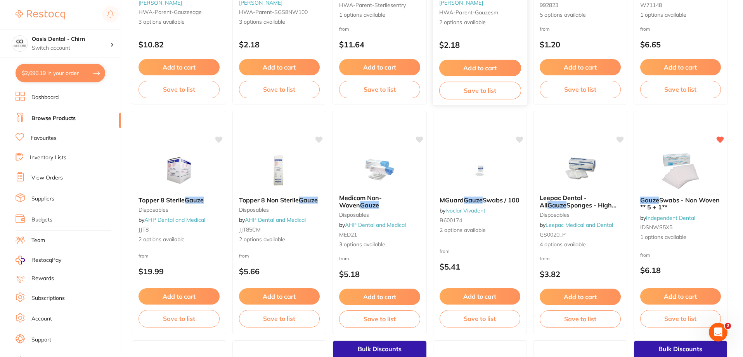
scroll to position [233, 0]
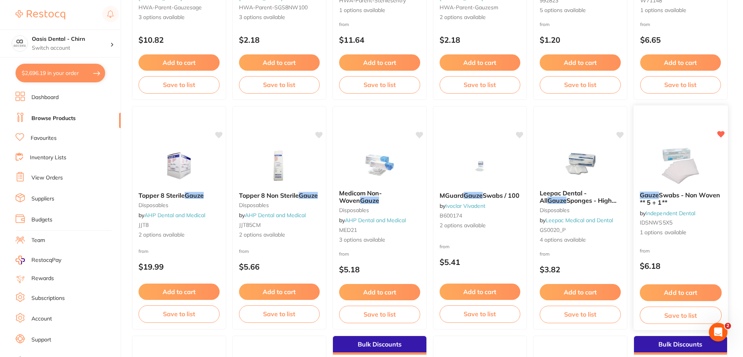
type input "gauze"
click at [668, 170] on img at bounding box center [680, 165] width 51 height 39
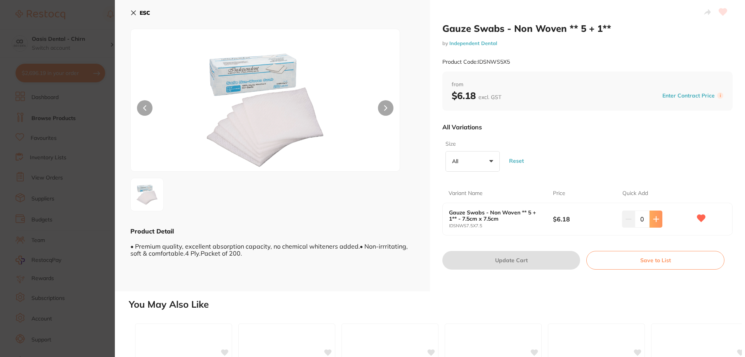
click at [656, 222] on button at bounding box center [656, 218] width 13 height 17
type input "3"
click at [491, 265] on button "Update Cart" at bounding box center [512, 260] width 138 height 19
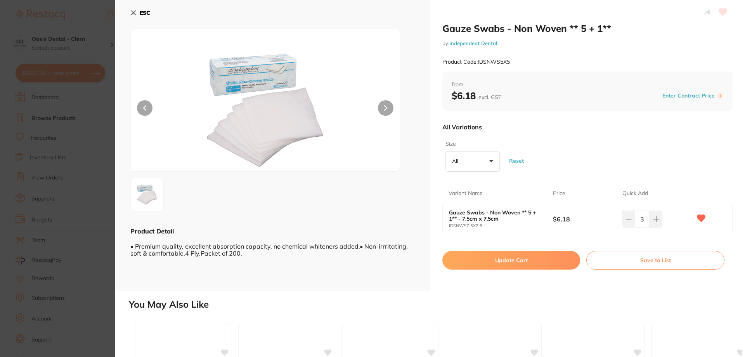
checkbox input "false"
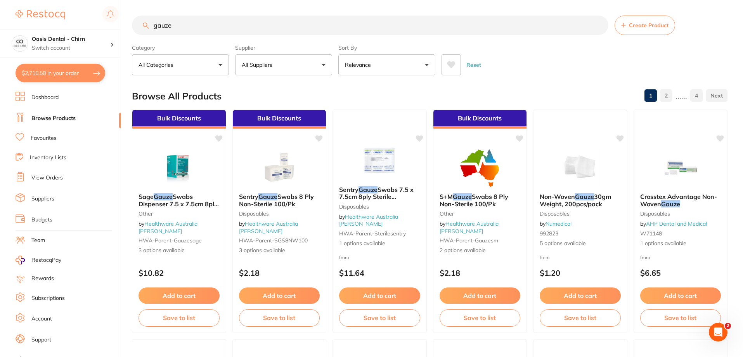
click at [49, 130] on ul "Dashboard Browse Products Favourites Inventory Lists View Orders Suppliers Budg…" at bounding box center [68, 226] width 105 height 268
click at [52, 134] on li "Favourites" at bounding box center [68, 138] width 105 height 10
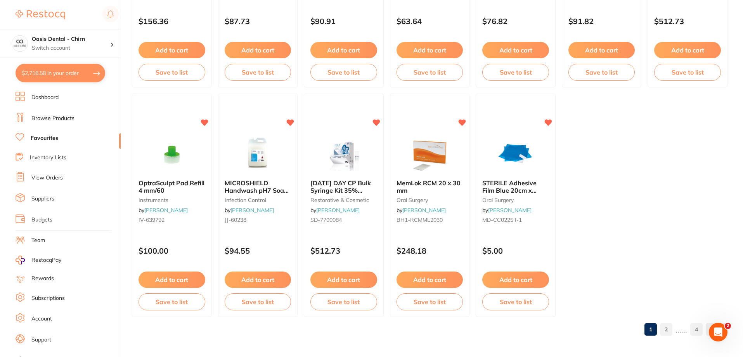
scroll to position [1603, 0]
click at [665, 329] on link "2" at bounding box center [666, 329] width 12 height 16
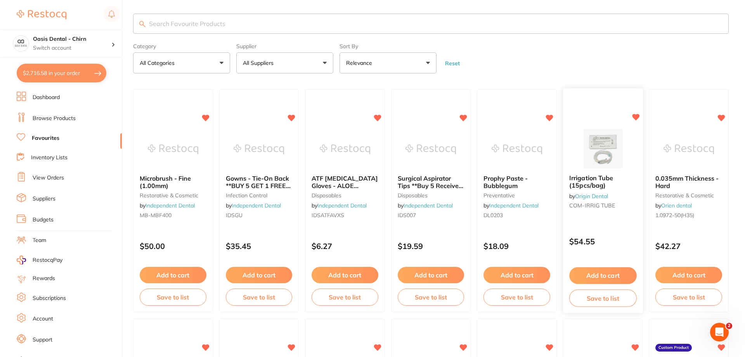
scroll to position [0, 0]
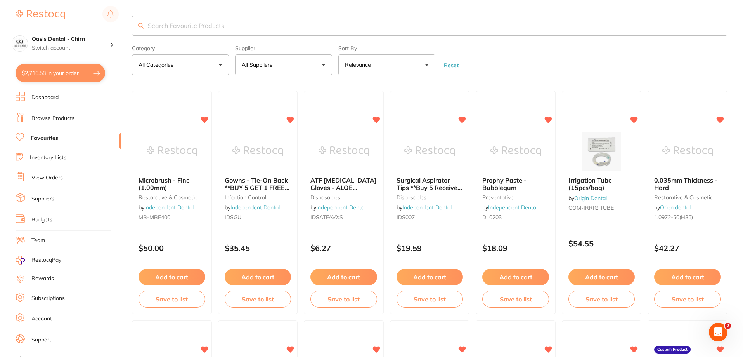
click at [186, 31] on input "search" at bounding box center [430, 26] width 596 height 20
type input "black tips"
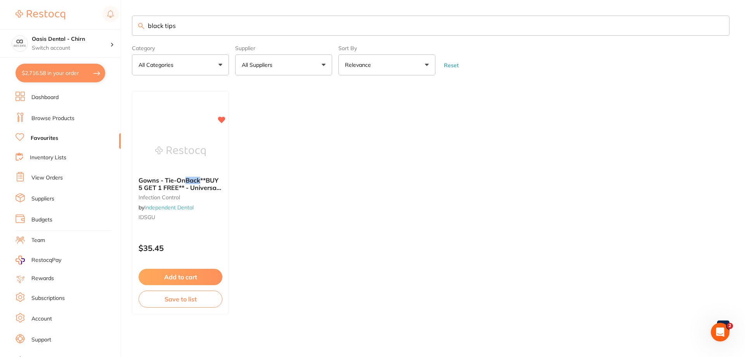
drag, startPoint x: 179, startPoint y: 26, endPoint x: 63, endPoint y: 10, distance: 117.1
click at [62, 13] on div "$2,716.58 Oasis Dental - Chirn Switch account Oasis Dental - Chirn $2,716.58 in…" at bounding box center [372, 178] width 745 height 357
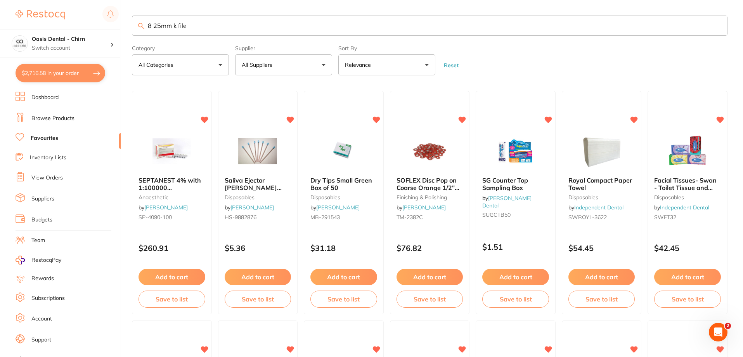
type input "8 25mm k file"
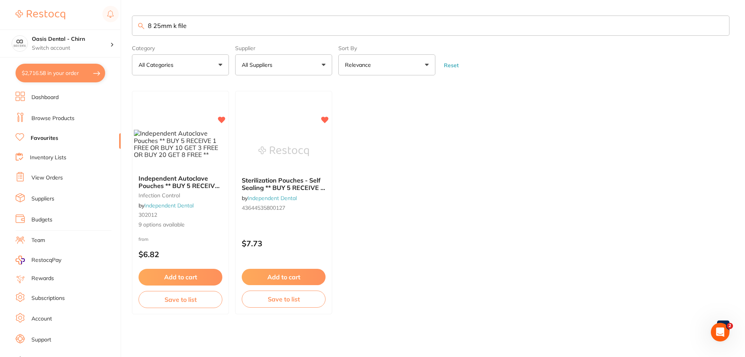
click at [58, 119] on link "Browse Products" at bounding box center [52, 119] width 43 height 8
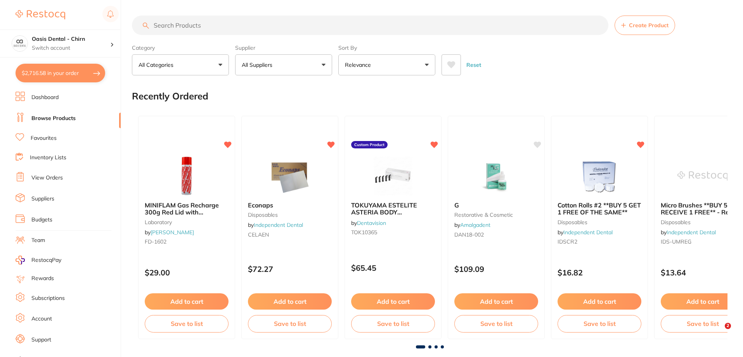
click at [186, 27] on input "search" at bounding box center [370, 25] width 477 height 19
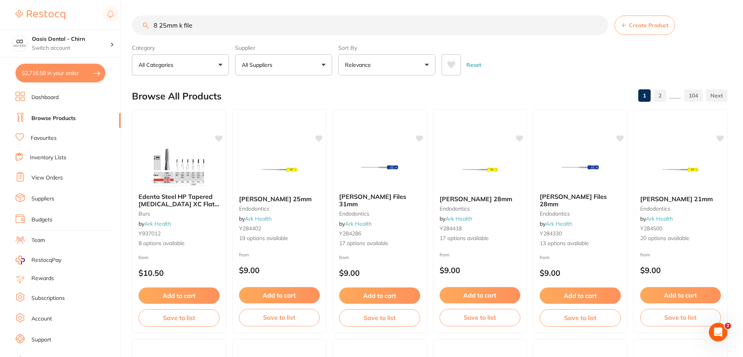
type input "8 25mm k file"
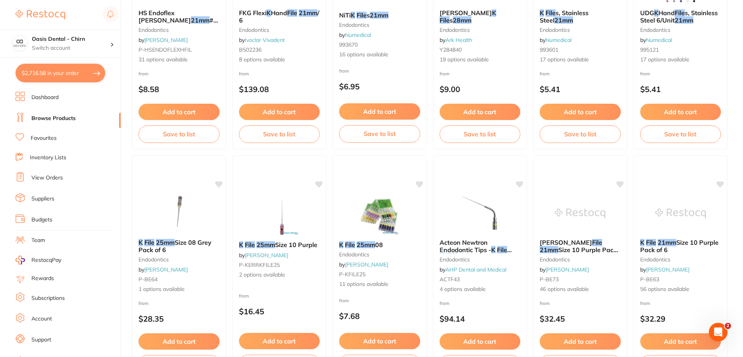
scroll to position [427, 0]
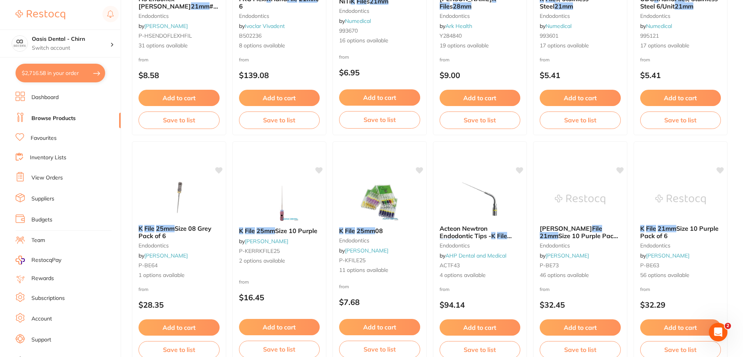
drag, startPoint x: 158, startPoint y: 231, endPoint x: 165, endPoint y: 231, distance: 6.6
click at [158, 231] on em "25mm" at bounding box center [165, 228] width 19 height 8
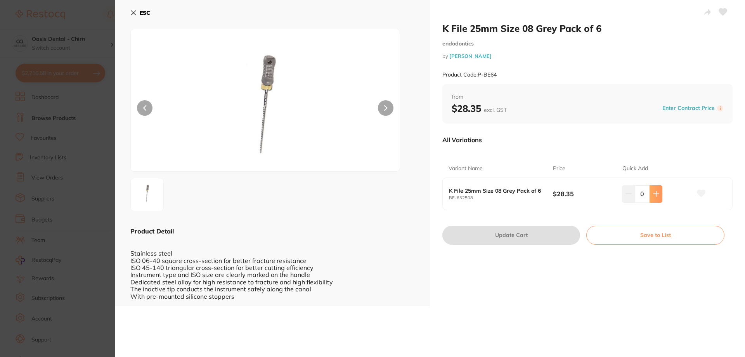
click at [661, 193] on button at bounding box center [656, 193] width 13 height 17
type input "1"
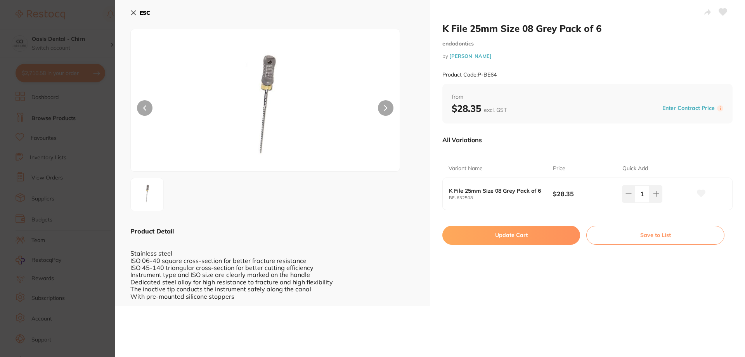
click at [515, 232] on button "Update Cart" at bounding box center [512, 235] width 138 height 19
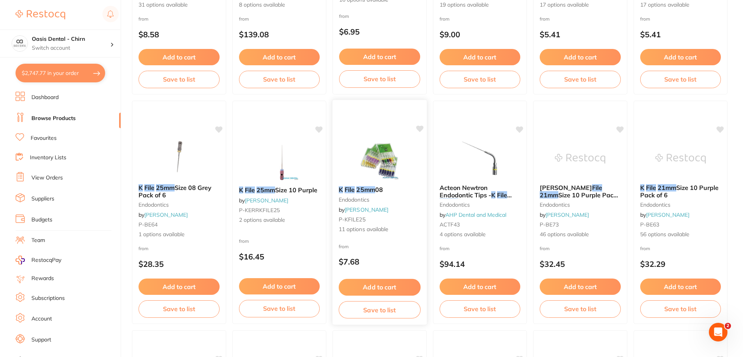
scroll to position [466, 0]
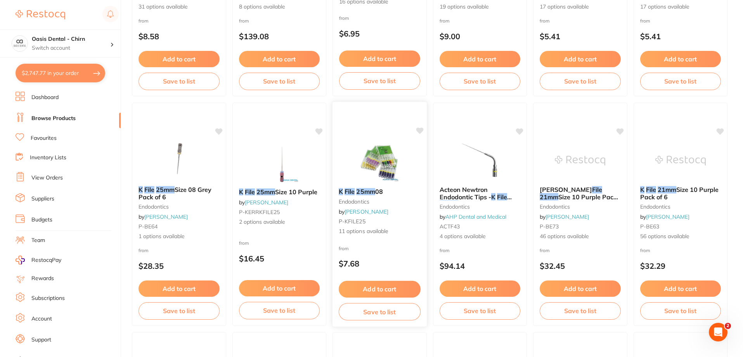
click at [367, 188] on em "25mm" at bounding box center [365, 191] width 19 height 8
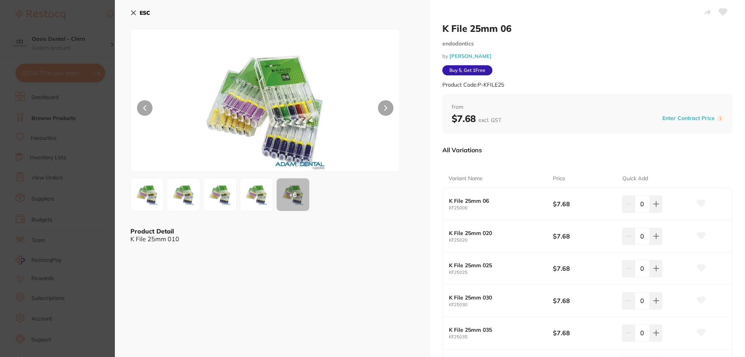
click at [131, 12] on icon at bounding box center [133, 13] width 6 height 6
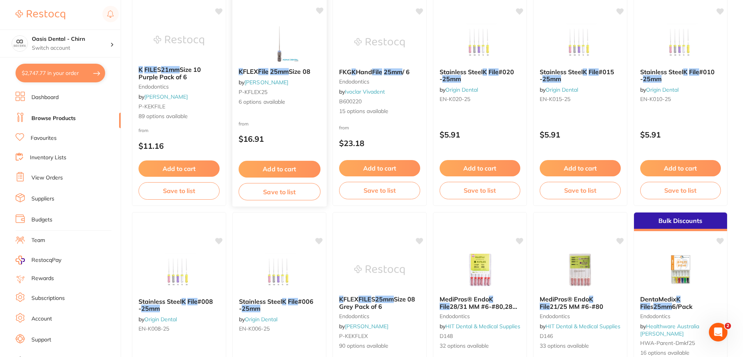
scroll to position [893, 0]
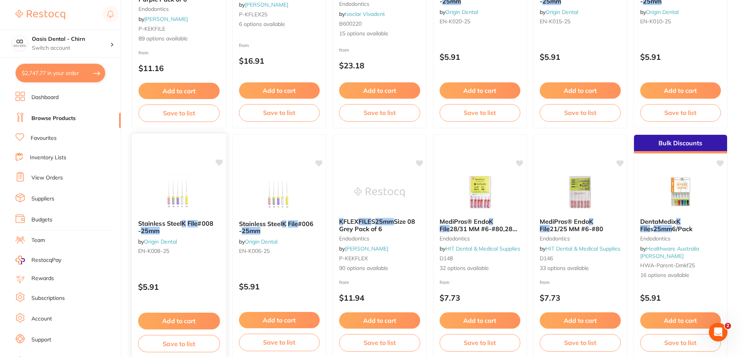
click at [153, 235] on div "Stainless Steel K File #008 - 25mm by Origin Dental EN-K008-25" at bounding box center [179, 238] width 94 height 50
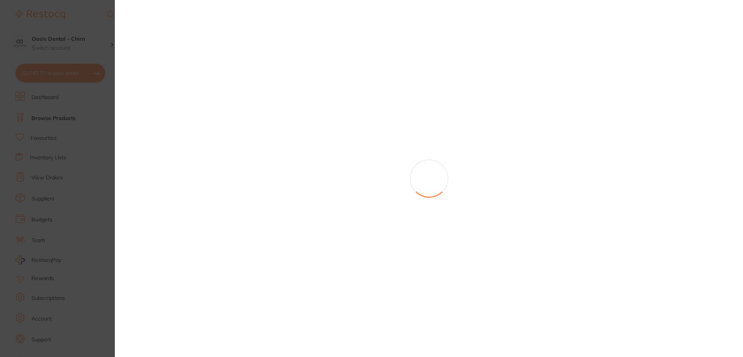
click at [175, 222] on section at bounding box center [371, 178] width 743 height 357
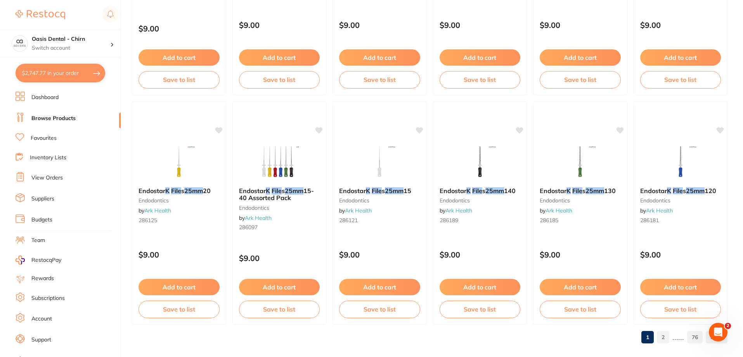
scroll to position [1852, 0]
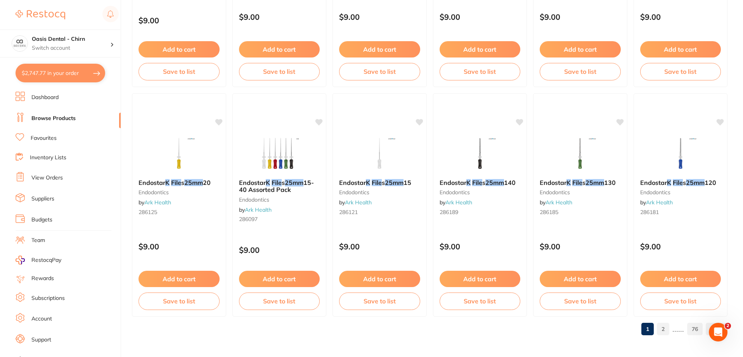
click at [666, 331] on link "2" at bounding box center [663, 329] width 12 height 16
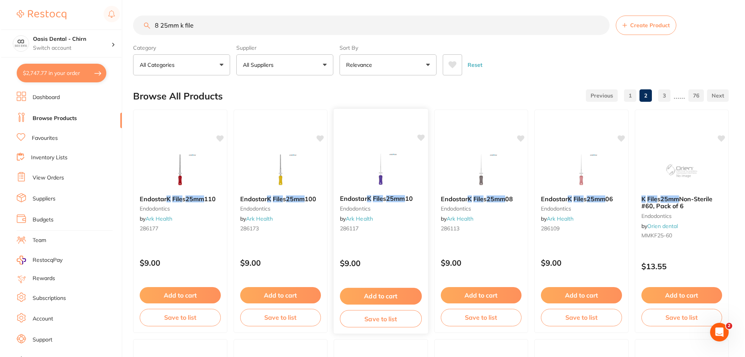
scroll to position [0, 0]
click at [68, 70] on button "$2,747.77 in your order" at bounding box center [61, 73] width 90 height 19
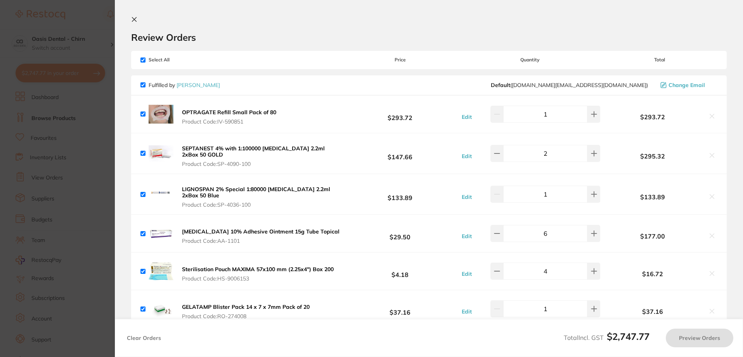
checkbox input "true"
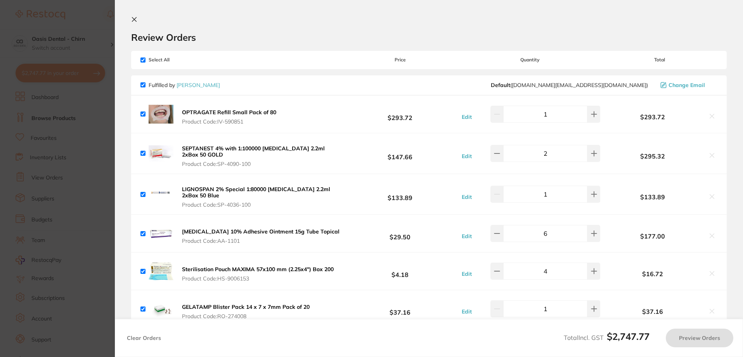
checkbox input "true"
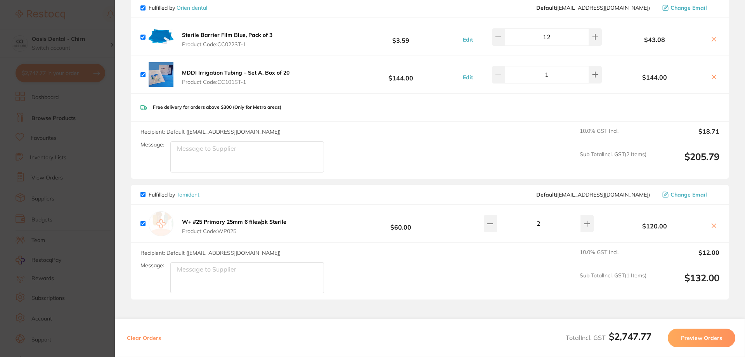
scroll to position [1269, 0]
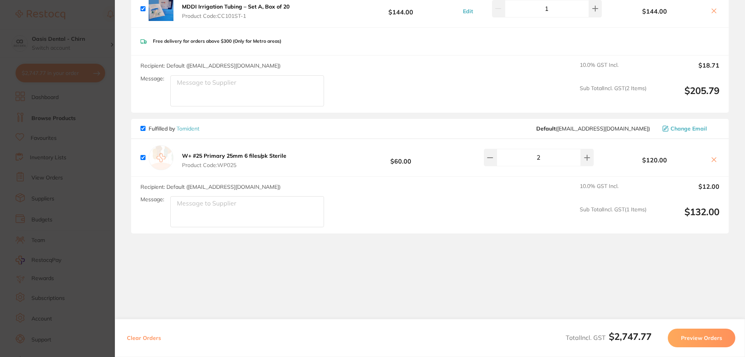
click at [240, 156] on b "W+ #25 Primary 25mm 6 files/pk Sterile" at bounding box center [234, 155] width 104 height 7
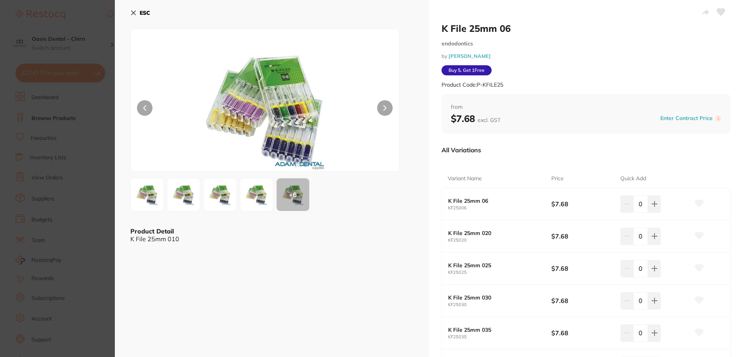
click at [134, 11] on button "ESC" at bounding box center [140, 12] width 20 height 13
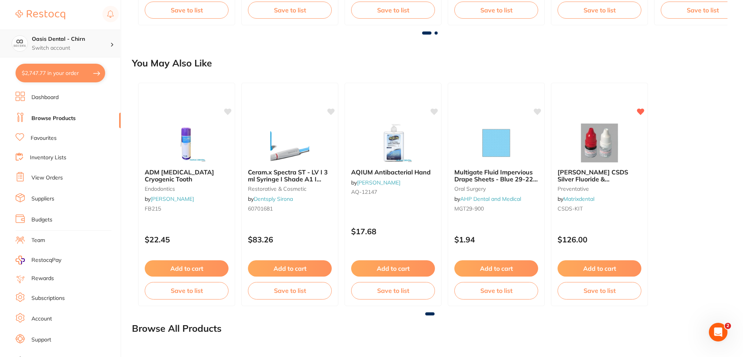
scroll to position [642, 0]
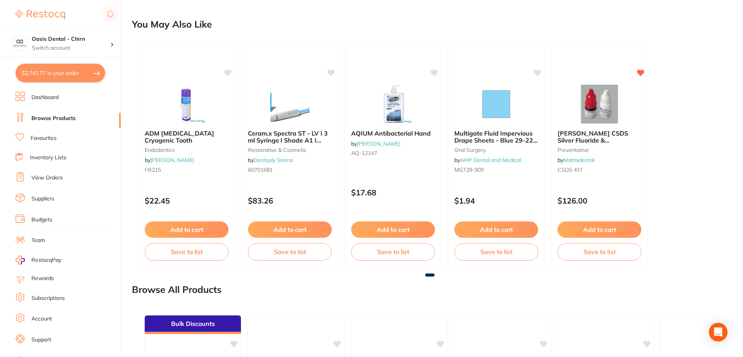
click at [68, 76] on button "$2,747.77 in your order" at bounding box center [61, 73] width 90 height 19
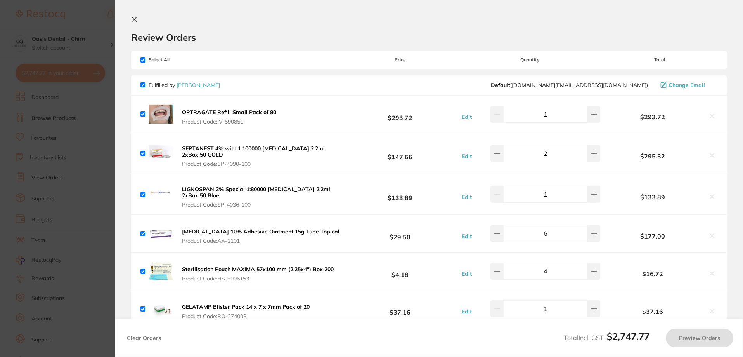
checkbox input "true"
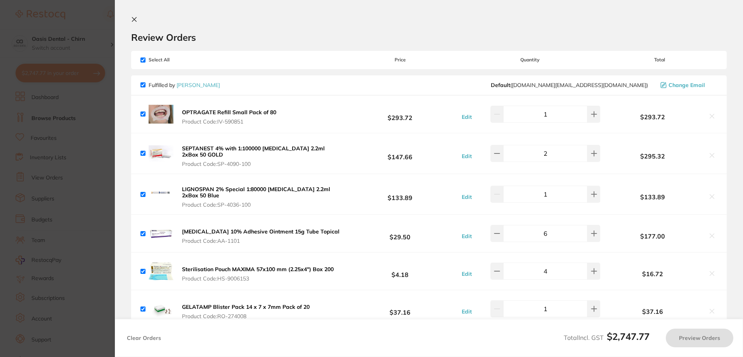
checkbox input "true"
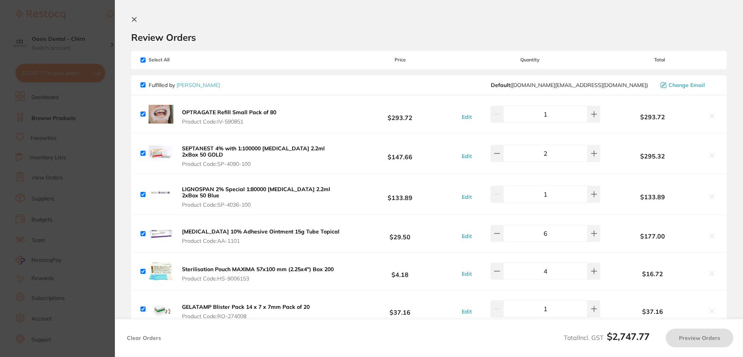
checkbox input "true"
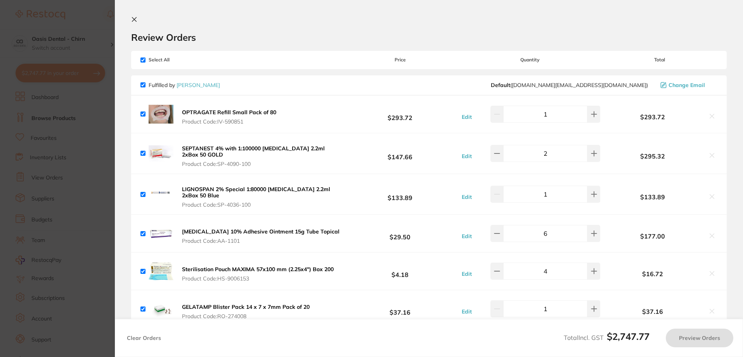
checkbox input "true"
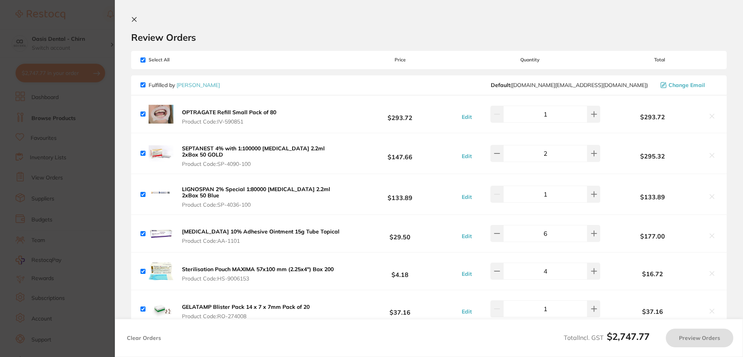
checkbox input "true"
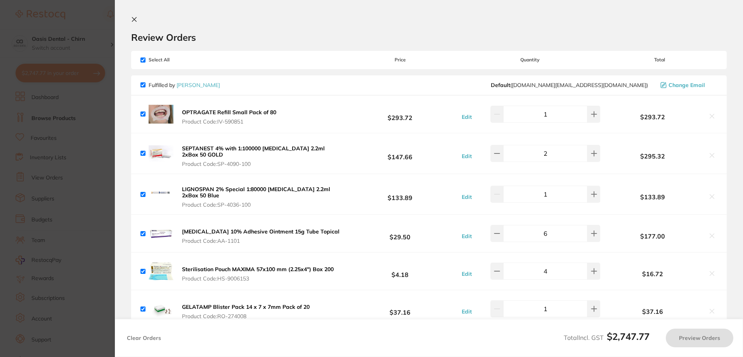
checkbox input "true"
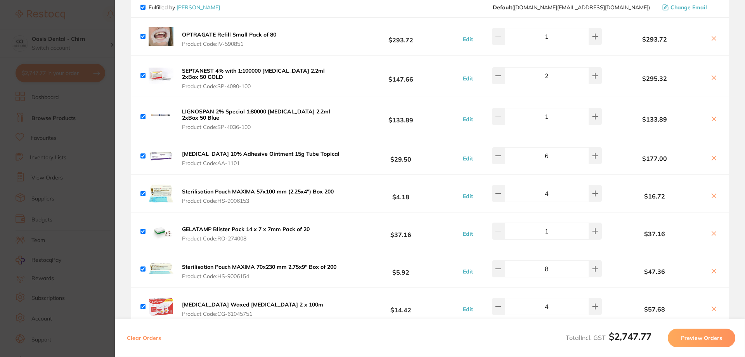
scroll to position [0, 0]
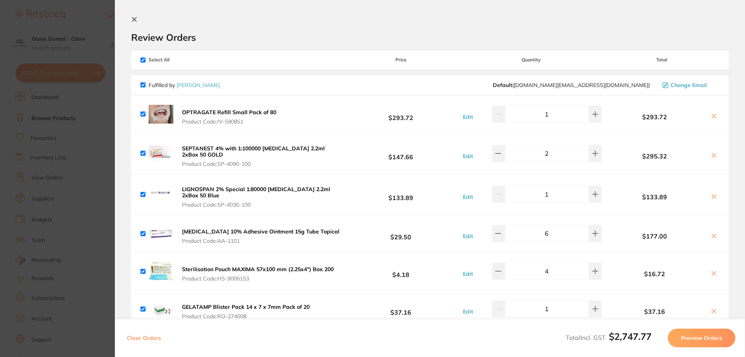
drag, startPoint x: 131, startPoint y: 12, endPoint x: 135, endPoint y: 16, distance: 5.5
click at [131, 12] on section "Review Orders Your orders are being processed and we will notify you once we ha…" at bounding box center [430, 178] width 630 height 357
click at [136, 17] on icon at bounding box center [134, 19] width 4 height 4
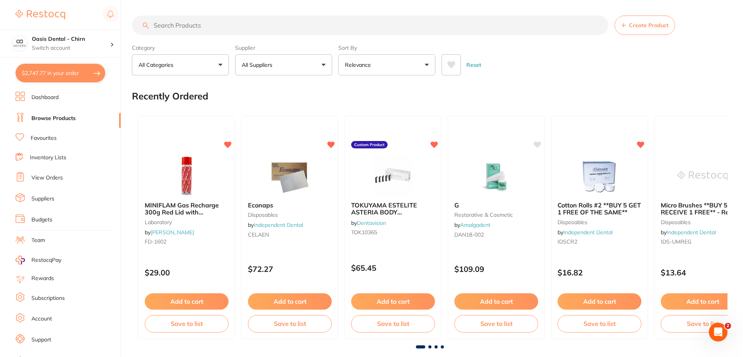
click at [194, 23] on input "search" at bounding box center [370, 25] width 477 height 19
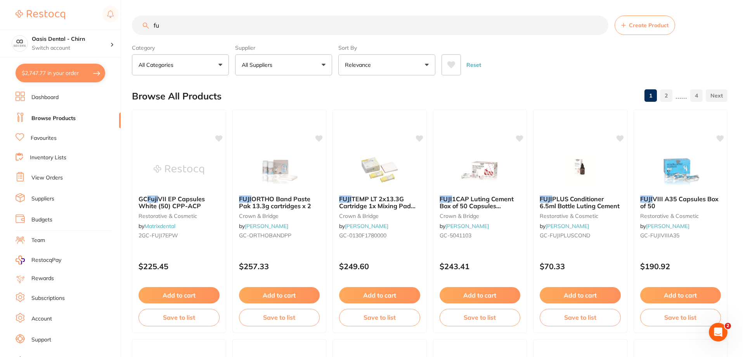
type input "f"
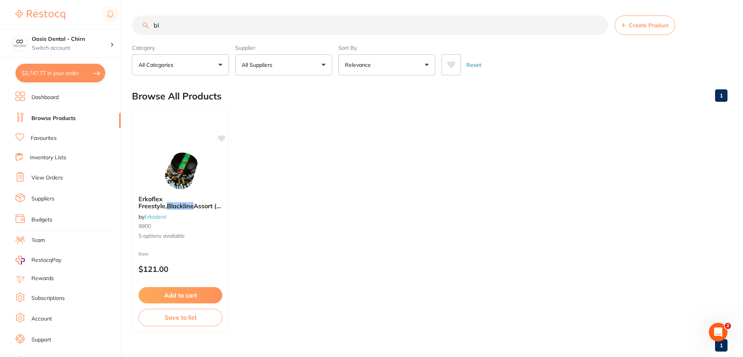
type input "b"
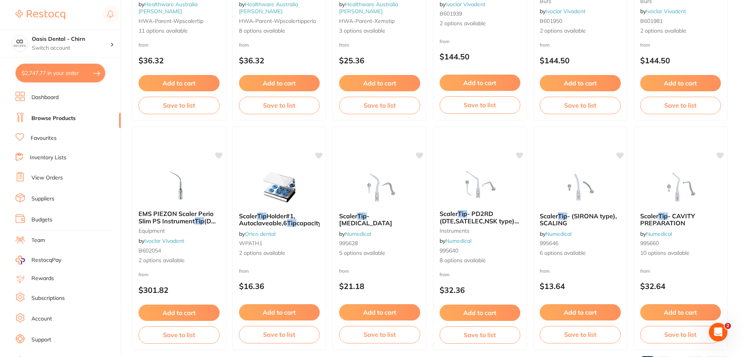
scroll to position [1852, 0]
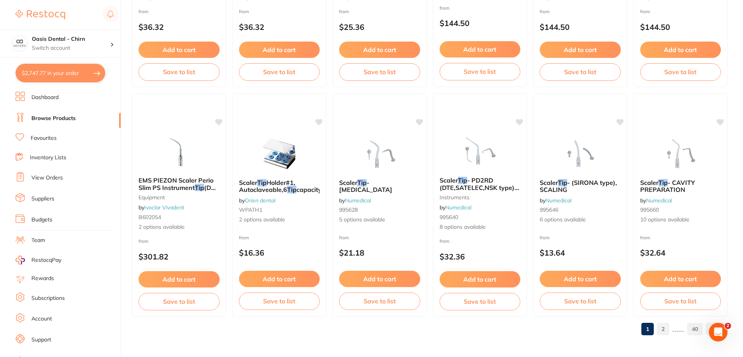
click at [654, 330] on link "1" at bounding box center [648, 329] width 12 height 16
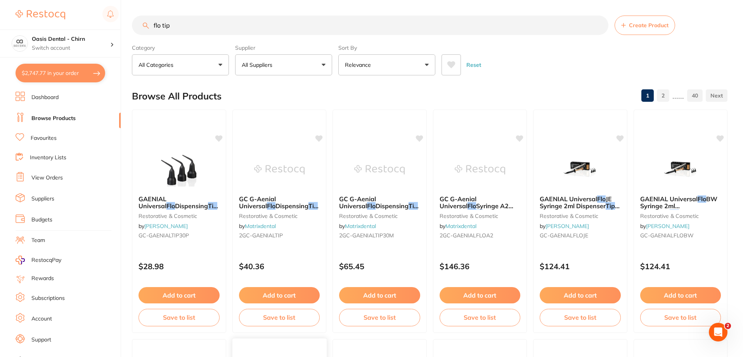
scroll to position [0, 0]
drag, startPoint x: 193, startPoint y: 25, endPoint x: 61, endPoint y: -1, distance: 134.1
click at [61, 0] on html "$2,747.77 Oasis Dental - Chirn Switch account Oasis Dental - Chirn $2,747.77 in…" at bounding box center [371, 178] width 743 height 357
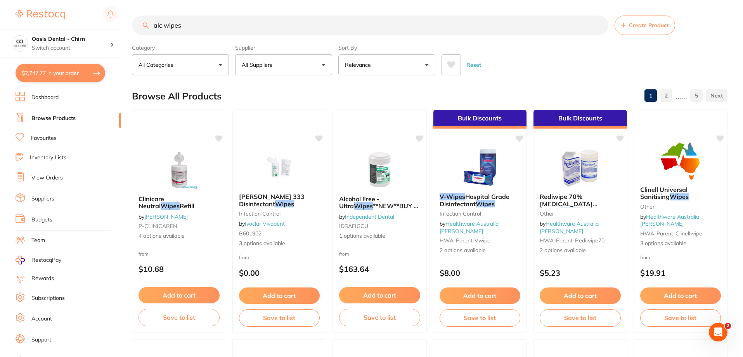
drag, startPoint x: 165, startPoint y: 26, endPoint x: 142, endPoint y: 24, distance: 23.4
click at [142, 24] on input "alc wipes" at bounding box center [370, 25] width 477 height 19
type input "wipes"
click at [282, 73] on button "All Suppliers" at bounding box center [283, 64] width 97 height 21
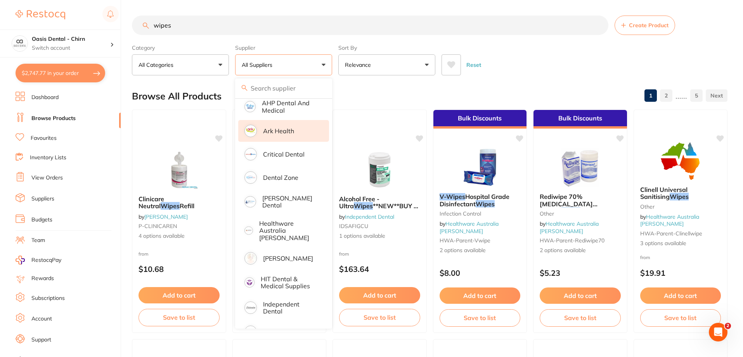
scroll to position [116, 0]
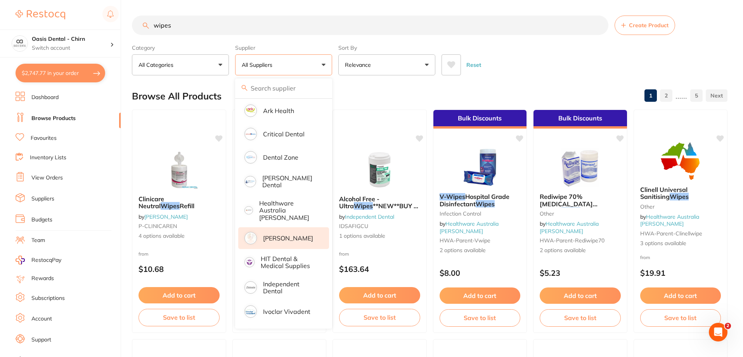
click at [284, 234] on p "[PERSON_NAME]" at bounding box center [288, 237] width 50 height 7
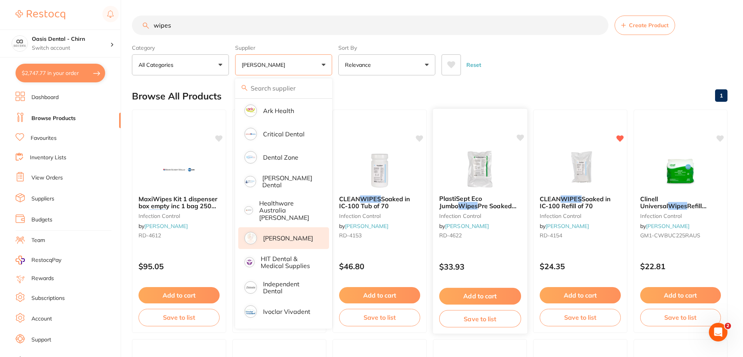
scroll to position [0, 0]
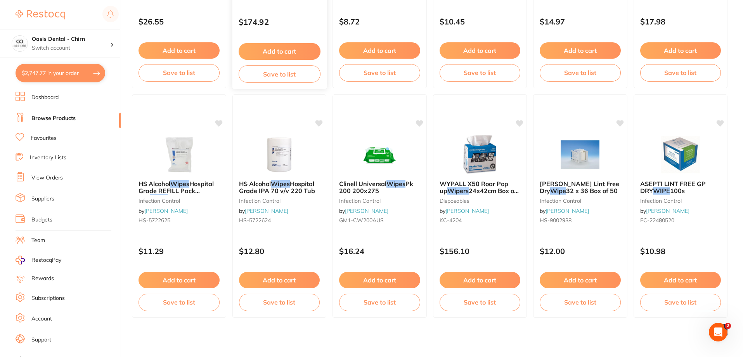
scroll to position [705, 0]
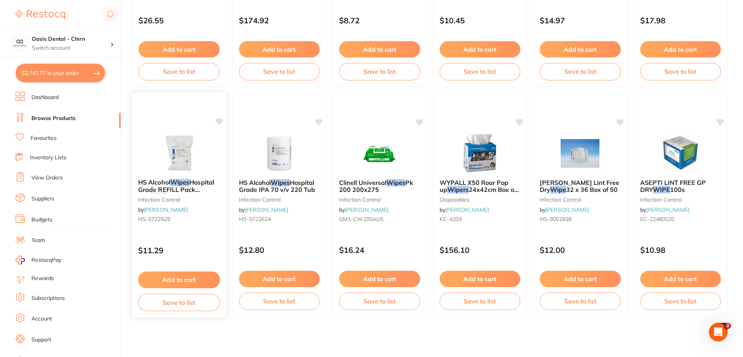
click at [177, 154] on img at bounding box center [179, 152] width 51 height 39
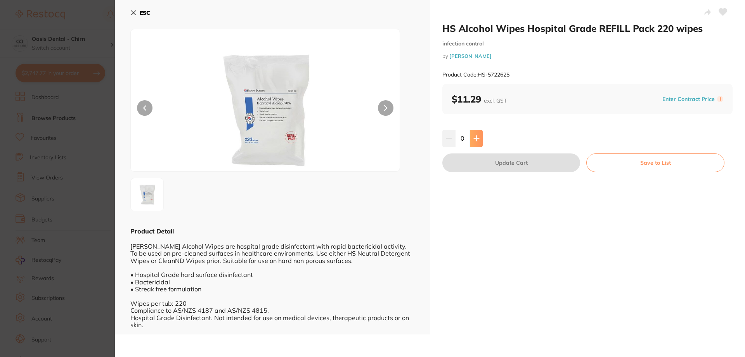
click at [478, 138] on icon at bounding box center [476, 138] width 5 height 5
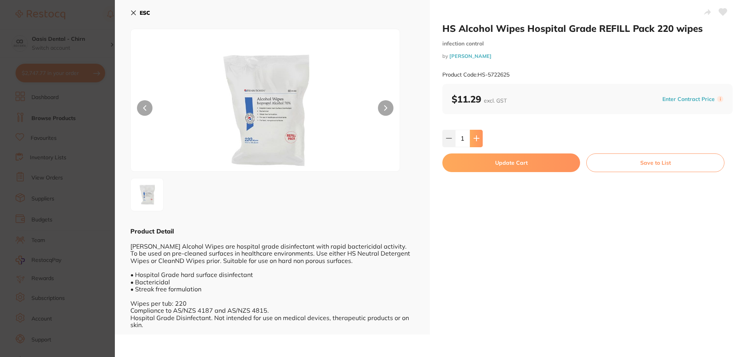
click at [478, 138] on icon at bounding box center [476, 138] width 5 height 5
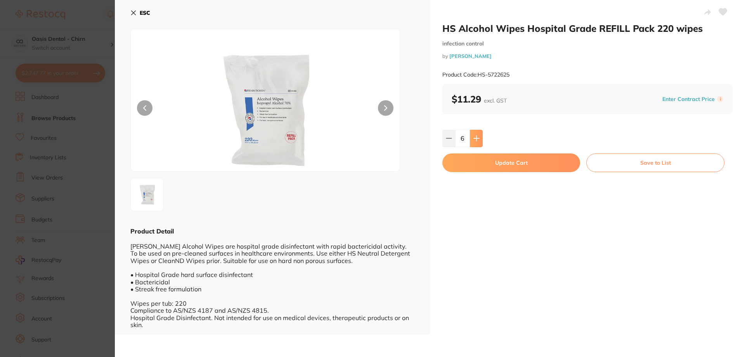
click at [478, 138] on icon at bounding box center [476, 138] width 5 height 5
click at [479, 138] on button at bounding box center [476, 138] width 13 height 17
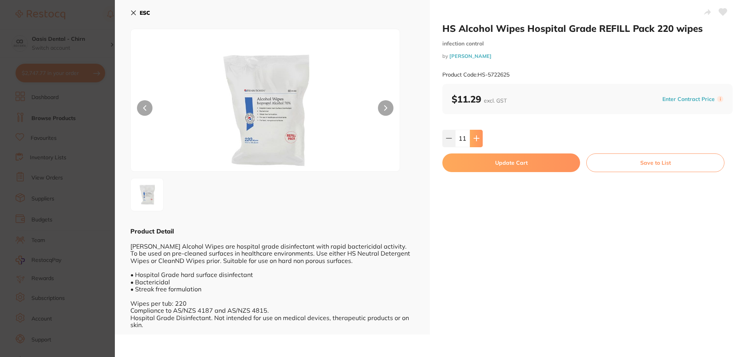
click at [480, 138] on button at bounding box center [476, 138] width 13 height 17
click at [481, 139] on button at bounding box center [476, 138] width 13 height 17
click at [474, 136] on icon at bounding box center [477, 138] width 6 height 6
type input "15"
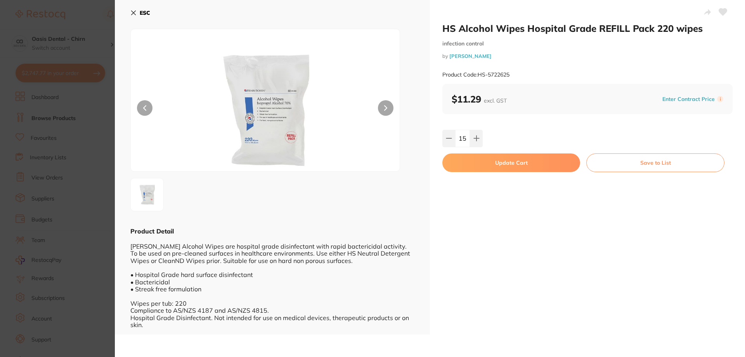
click at [493, 168] on button "Update Cart" at bounding box center [512, 162] width 138 height 19
checkbox input "false"
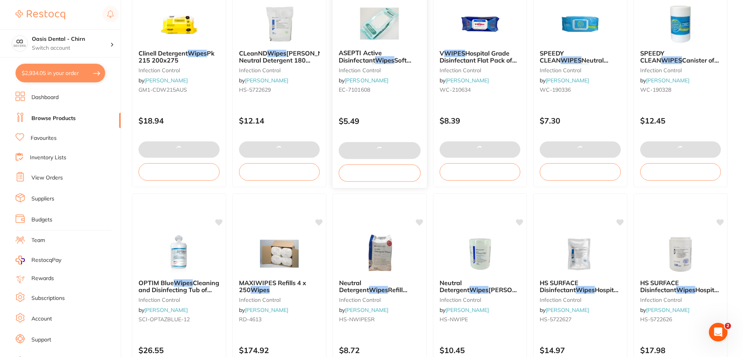
scroll to position [278, 0]
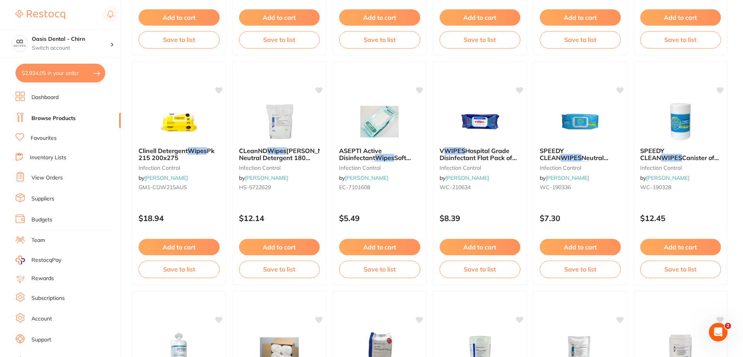
click at [62, 75] on button "$2,934.05 in your order" at bounding box center [61, 73] width 90 height 19
checkbox input "true"
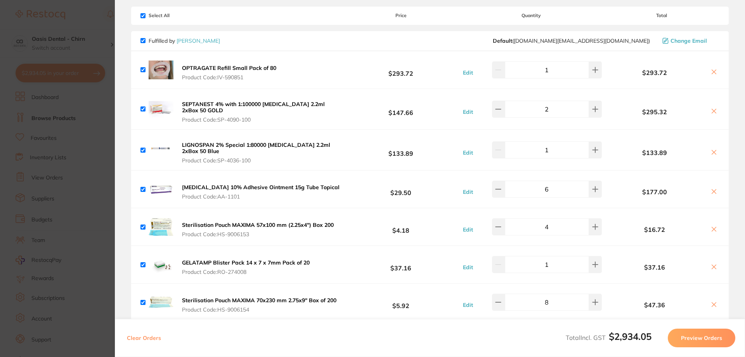
scroll to position [0, 0]
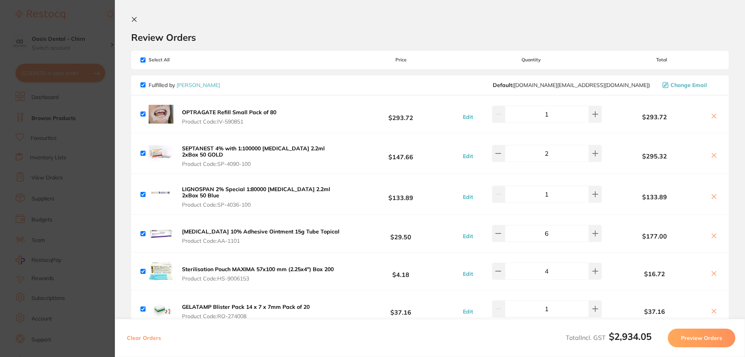
click at [132, 20] on icon at bounding box center [134, 19] width 6 height 6
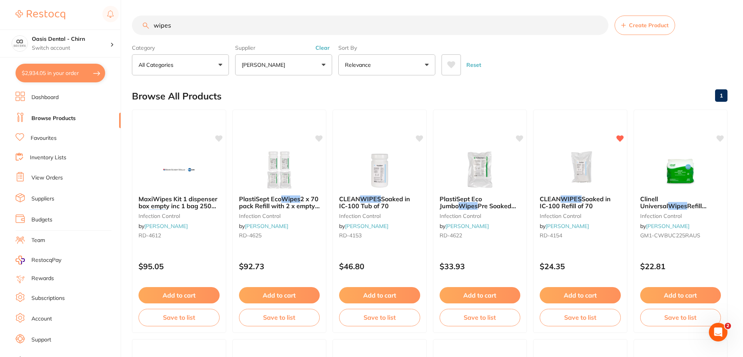
drag, startPoint x: 187, startPoint y: 27, endPoint x: 16, endPoint y: -11, distance: 175.3
click at [16, 0] on html "$2,934.05 Oasis Dental - Chirn Switch account Oasis Dental - Chirn $2,934.05 in…" at bounding box center [371, 178] width 743 height 357
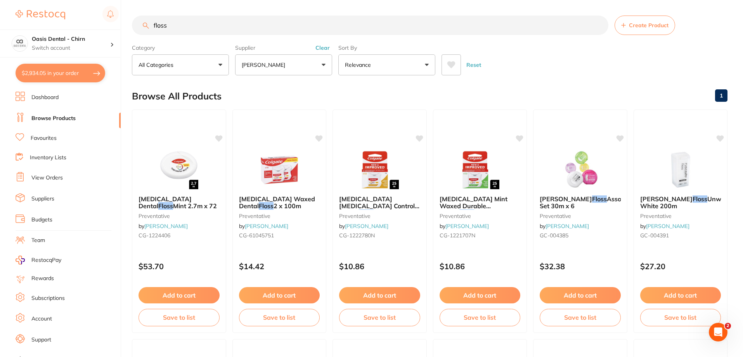
click at [154, 27] on input "floss" at bounding box center [370, 25] width 477 height 19
type input "oral b floss"
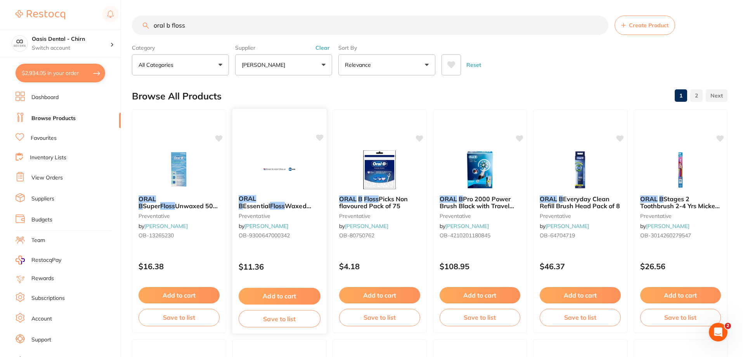
click at [296, 205] on span "Waxed Mint 50m Pack of 6" at bounding box center [274, 209] width 73 height 15
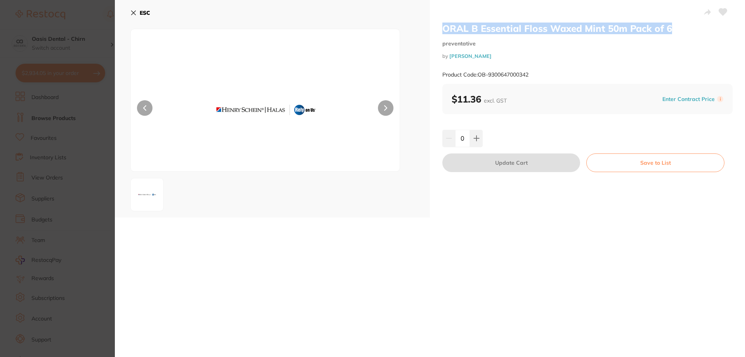
drag, startPoint x: 666, startPoint y: 28, endPoint x: 471, endPoint y: 31, distance: 194.9
click at [443, 29] on h2 "ORAL B Essential Floss Waxed Mint 50m Pack of 6" at bounding box center [588, 29] width 290 height 12
copy h2 "ORAL B Essential Floss Waxed Mint 50m Pack of 6"
click at [476, 141] on icon at bounding box center [476, 138] width 5 height 5
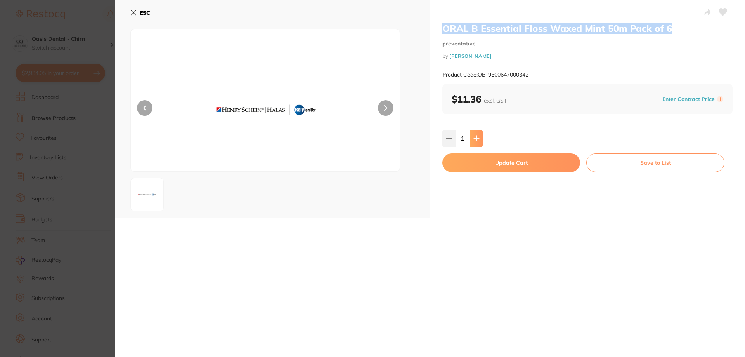
click at [476, 141] on icon at bounding box center [476, 138] width 5 height 5
type input "2"
click at [500, 163] on button "Update Cart" at bounding box center [512, 162] width 138 height 19
checkbox input "false"
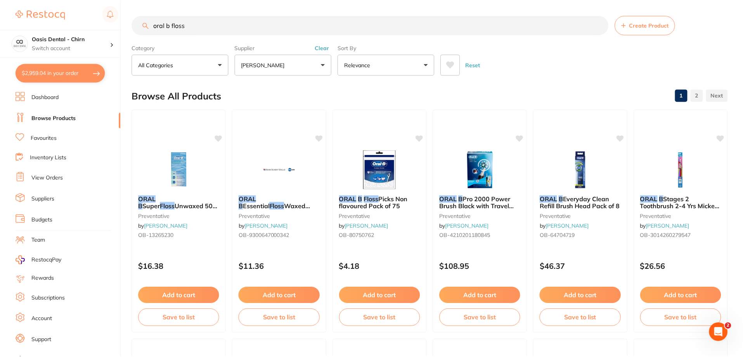
scroll to position [0, 0]
click at [66, 75] on button "$2,959.04 in your order" at bounding box center [61, 73] width 90 height 19
checkbox input "true"
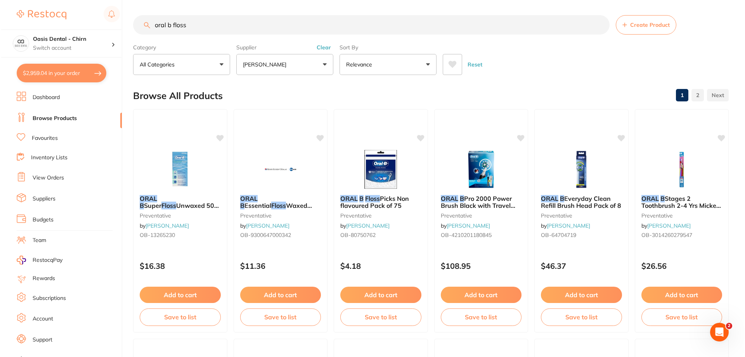
scroll to position [0, 0]
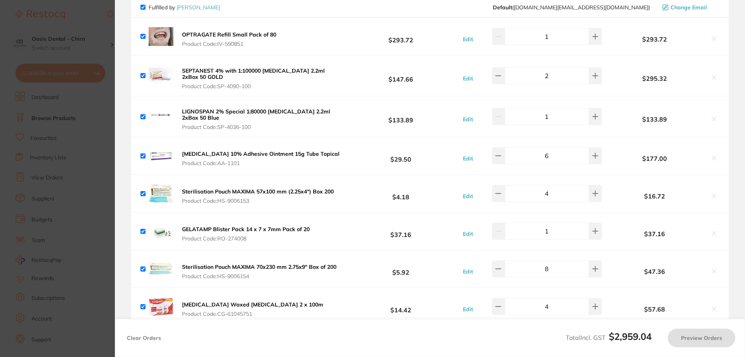
checkbox input "true"
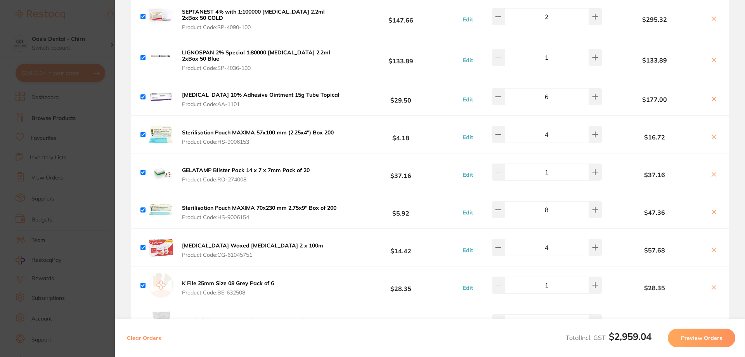
scroll to position [194, 0]
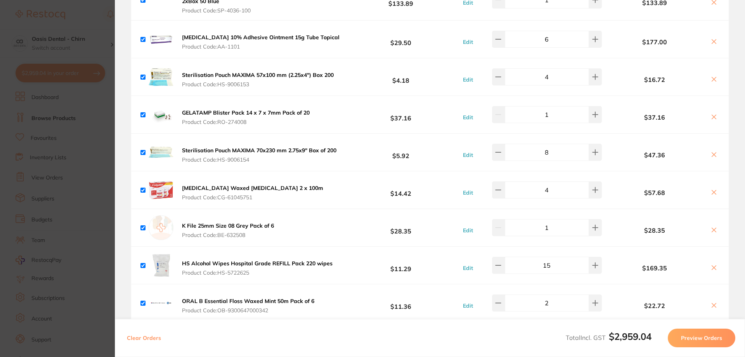
click at [713, 193] on icon at bounding box center [714, 192] width 4 height 4
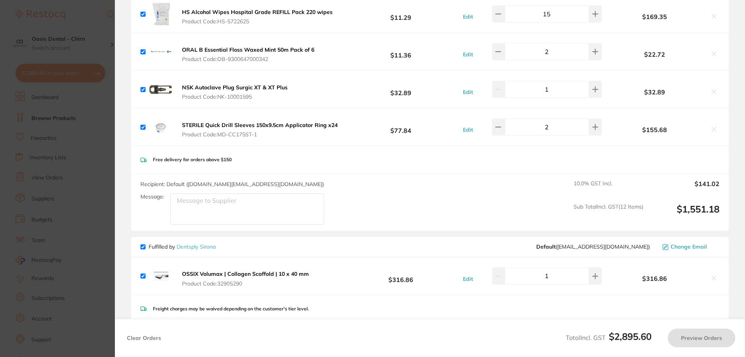
scroll to position [466, 0]
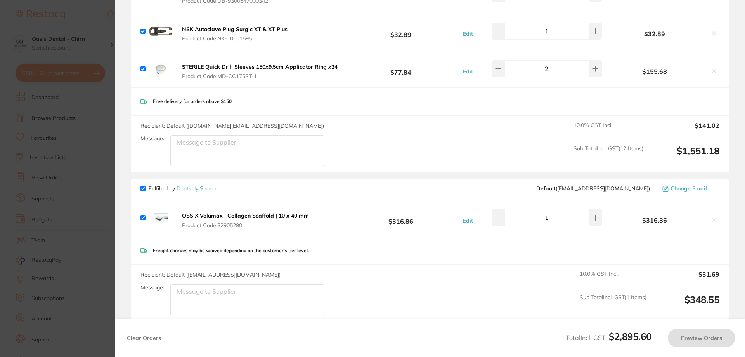
checkbox input "true"
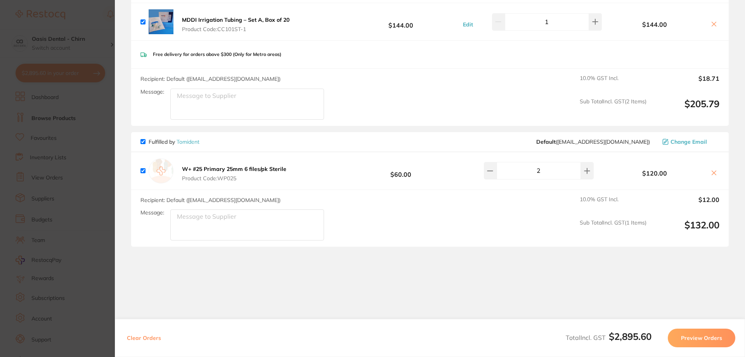
scroll to position [1307, 0]
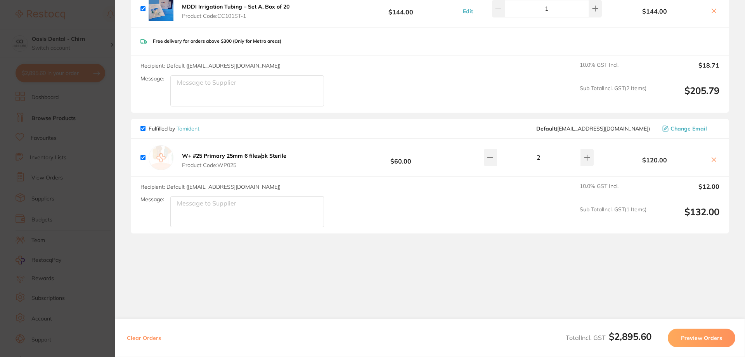
click at [144, 158] on input "checkbox" at bounding box center [143, 157] width 5 height 5
checkbox input "false"
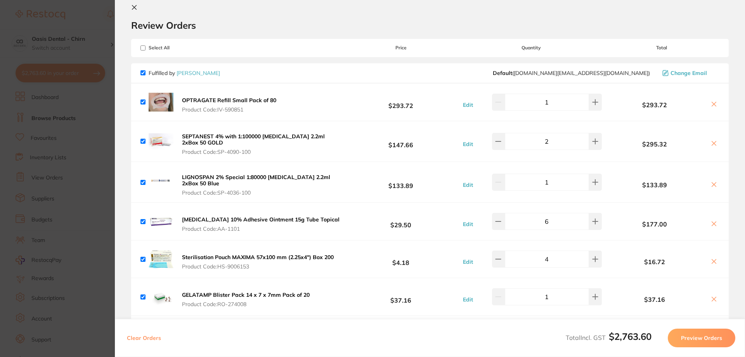
scroll to position [0, 0]
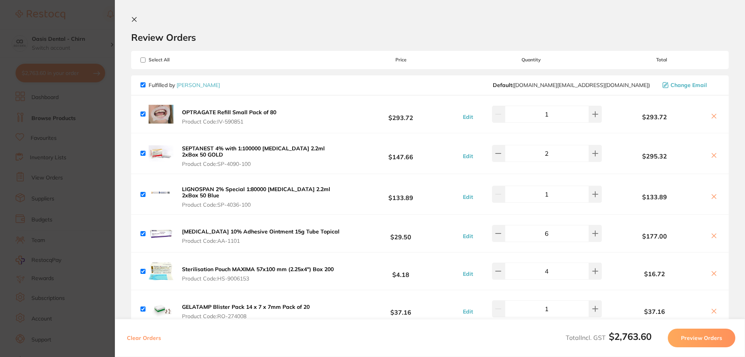
click at [133, 21] on icon at bounding box center [134, 19] width 6 height 6
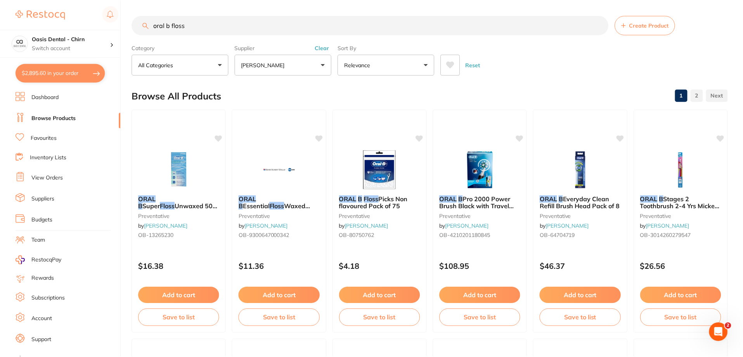
scroll to position [0, 0]
drag, startPoint x: 194, startPoint y: 25, endPoint x: 16, endPoint y: -23, distance: 184.0
click at [16, 0] on html "$2,895.60 Oasis Dental - Chirn Switch account Oasis Dental - Chirn $2,895.60 in…" at bounding box center [371, 178] width 743 height 357
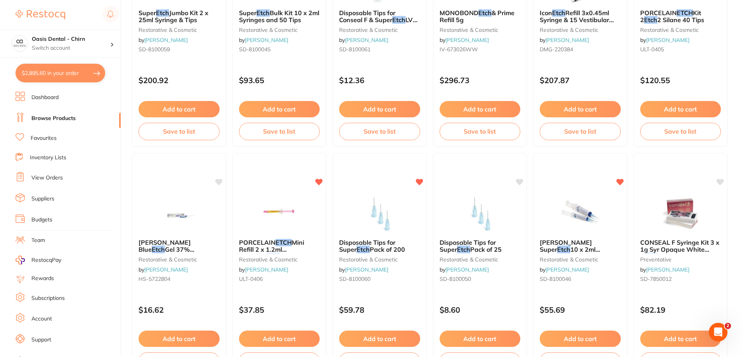
scroll to position [194, 0]
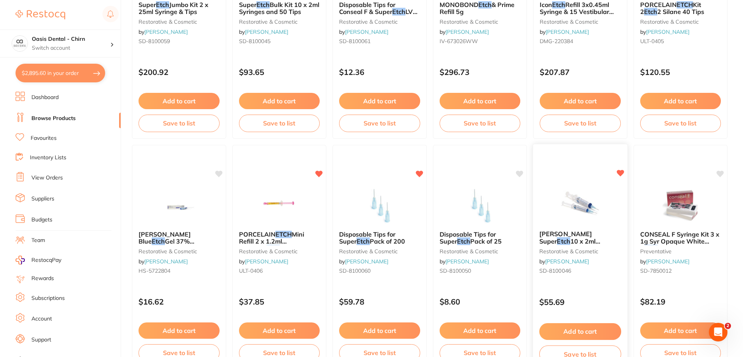
type input "etch"
click at [569, 215] on img at bounding box center [580, 204] width 51 height 39
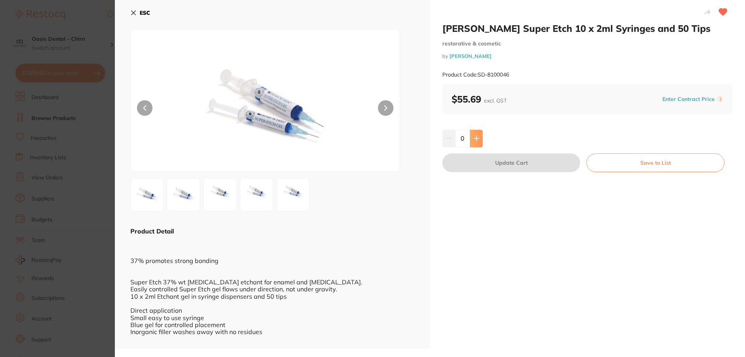
click at [478, 138] on icon at bounding box center [477, 138] width 6 height 6
type input "1"
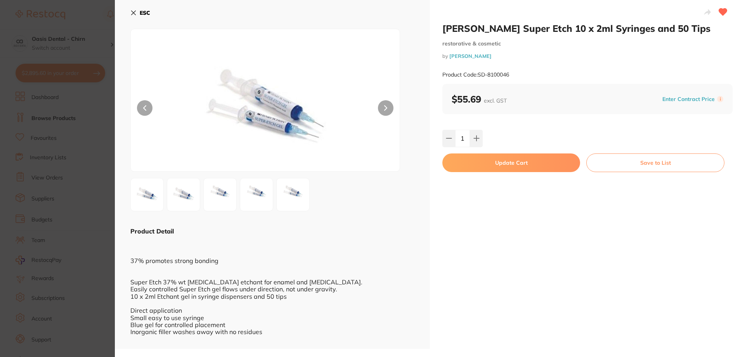
click at [497, 165] on button "Update Cart" at bounding box center [512, 162] width 138 height 19
checkbox input "false"
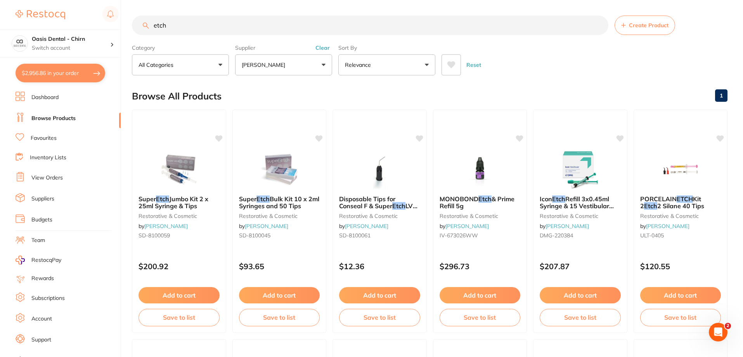
drag, startPoint x: 143, startPoint y: 18, endPoint x: 16, endPoint y: 16, distance: 127.7
click at [16, 16] on div "$2,956.86 Oasis Dental - Chirn Switch account Oasis Dental - Chirn $2,956.86 in…" at bounding box center [371, 178] width 743 height 357
type input "glasses"
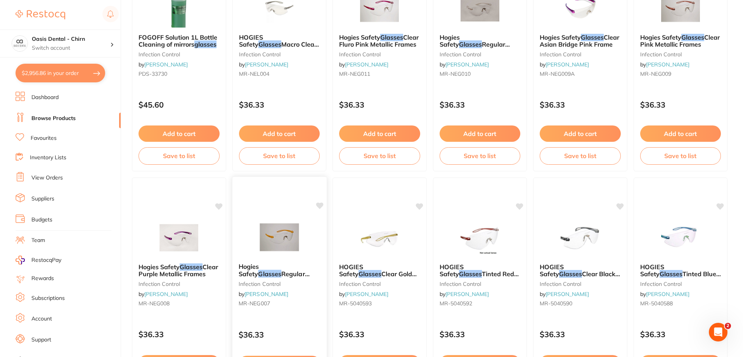
scroll to position [116, 0]
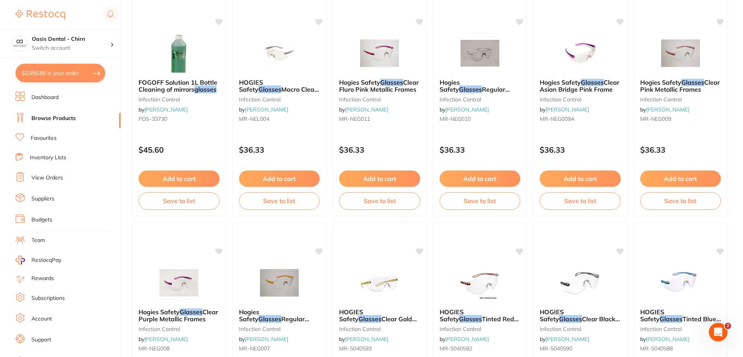
click at [49, 71] on button "$2,956.86 in your order" at bounding box center [61, 73] width 90 height 19
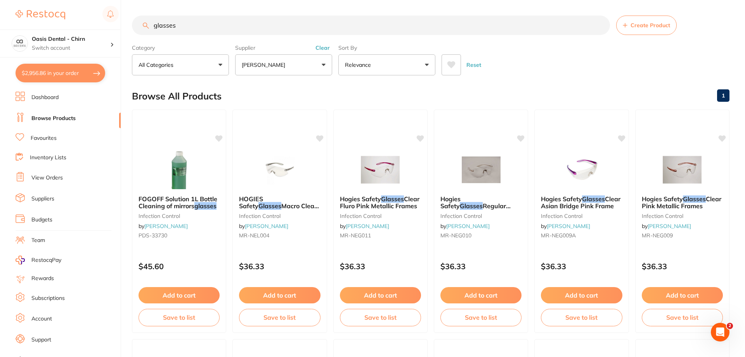
checkbox input "true"
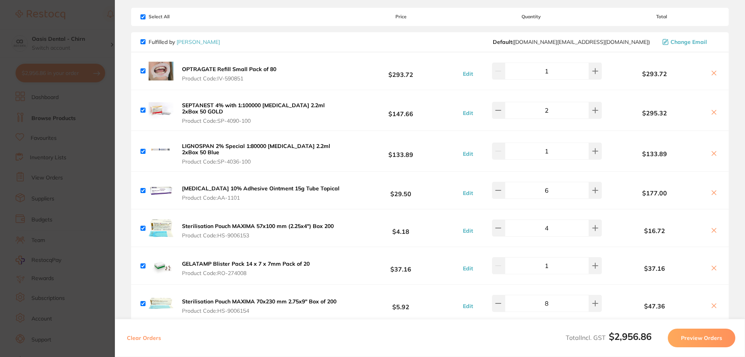
scroll to position [78, 0]
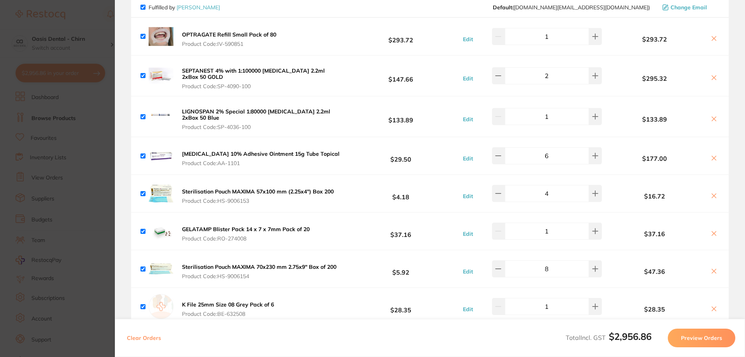
click at [696, 340] on button "Preview Orders" at bounding box center [702, 337] width 68 height 19
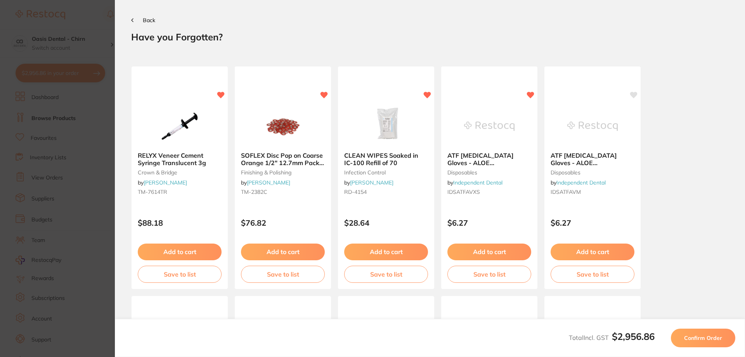
scroll to position [0, 0]
click at [291, 258] on button "Add to cart" at bounding box center [283, 252] width 85 height 17
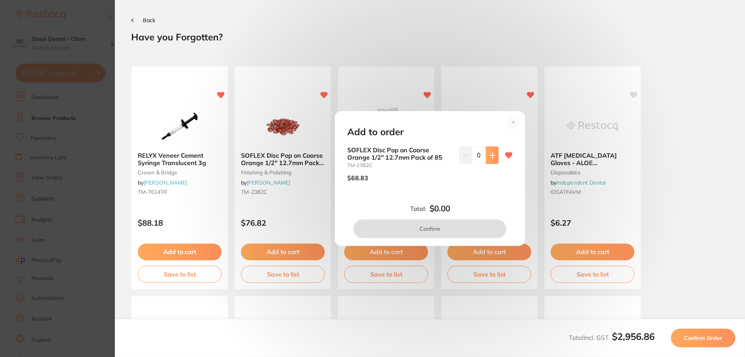
click at [493, 156] on icon at bounding box center [492, 155] width 6 height 6
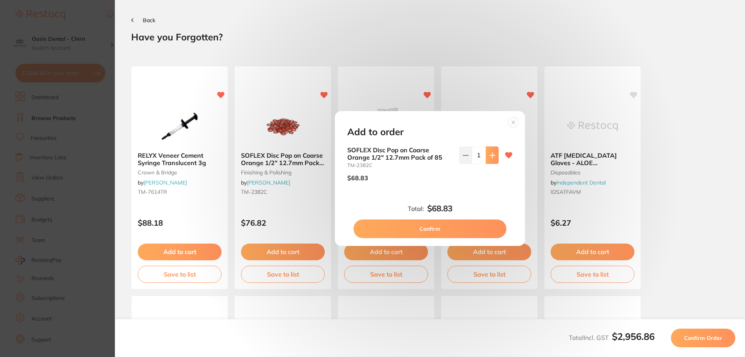
click at [491, 153] on icon at bounding box center [492, 155] width 6 height 6
type input "2"
click at [433, 236] on button "Confirm" at bounding box center [430, 228] width 153 height 19
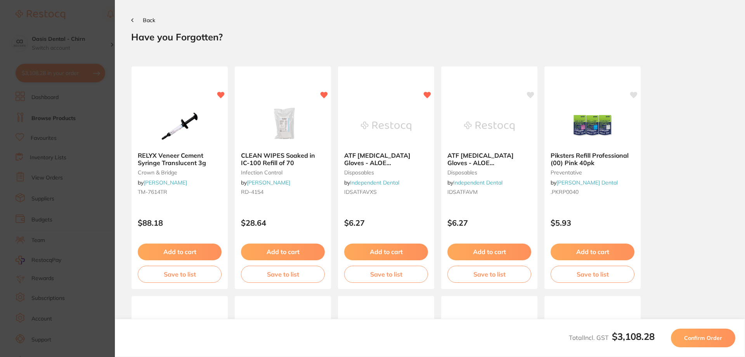
click at [140, 23] on button "Back" at bounding box center [143, 20] width 24 height 6
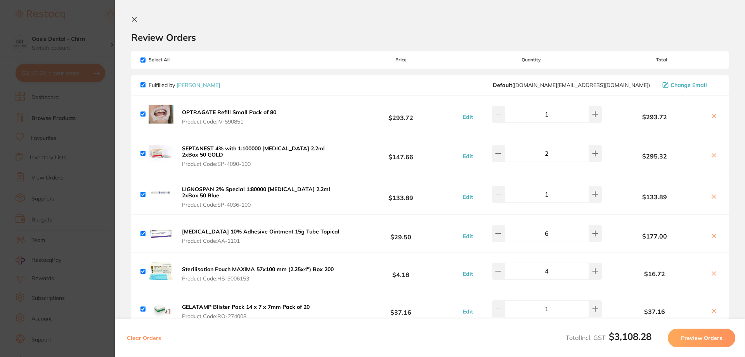
click at [134, 16] on icon at bounding box center [134, 19] width 6 height 6
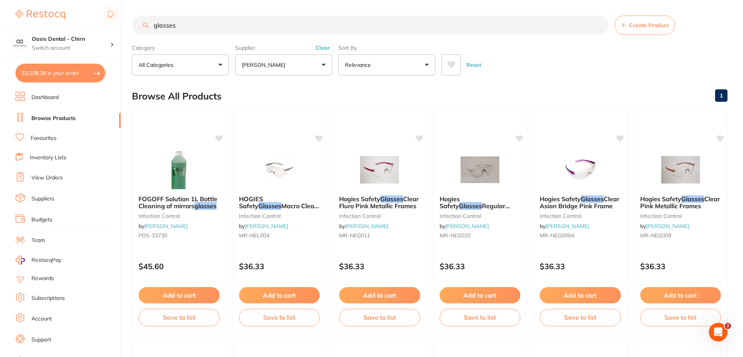
drag, startPoint x: 216, startPoint y: 27, endPoint x: 78, endPoint y: 14, distance: 138.4
click at [78, 14] on div "$3,108.28 Oasis Dental - Chirn Switch account Oasis Dental - Chirn $3,108.28 in…" at bounding box center [371, 178] width 743 height 357
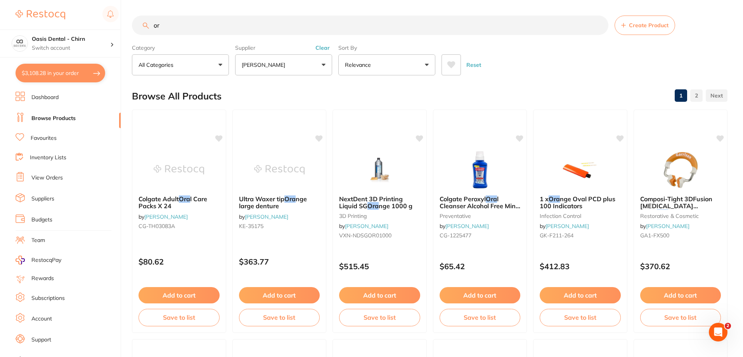
type input "o"
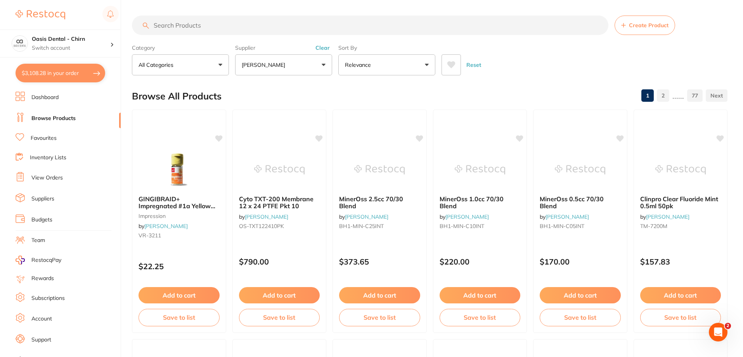
click at [45, 71] on button "$3,108.28 in your order" at bounding box center [61, 73] width 90 height 19
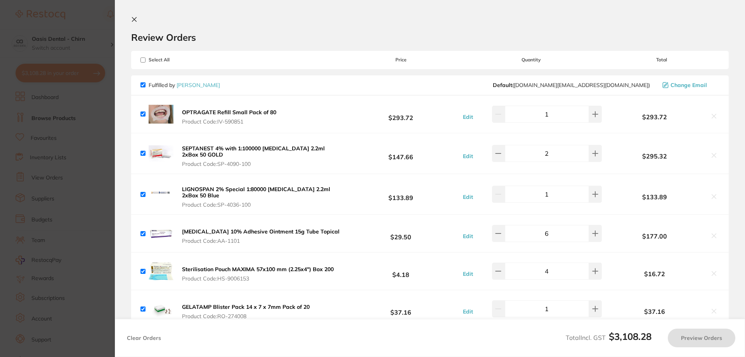
checkbox input "true"
click at [678, 333] on button "Preview Orders" at bounding box center [702, 337] width 68 height 19
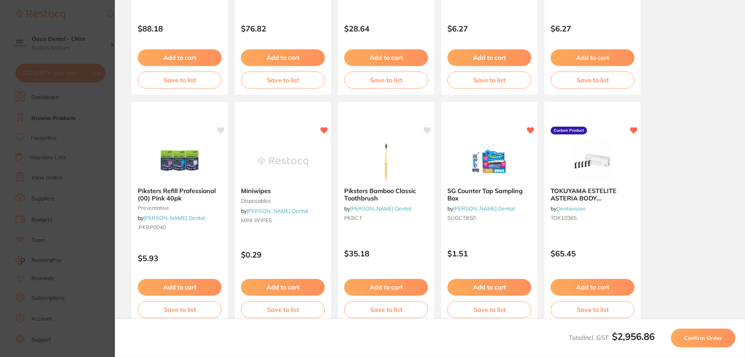
scroll to position [217, 0]
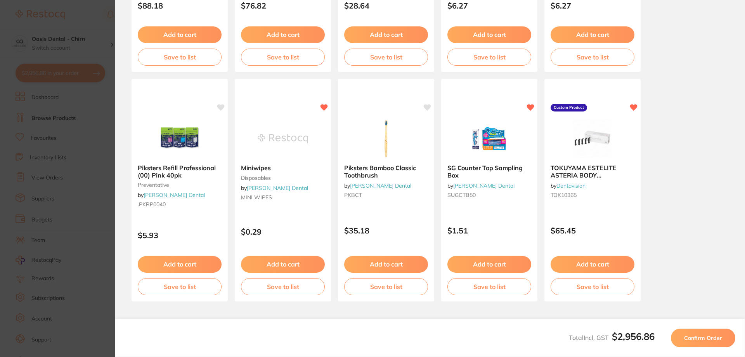
click at [696, 334] on span "Confirm Order" at bounding box center [703, 337] width 38 height 7
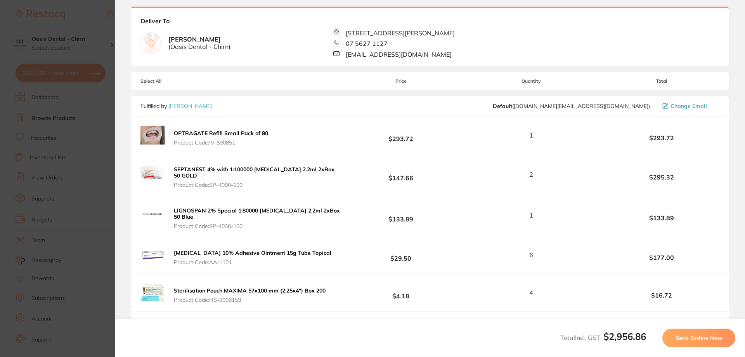
scroll to position [0, 0]
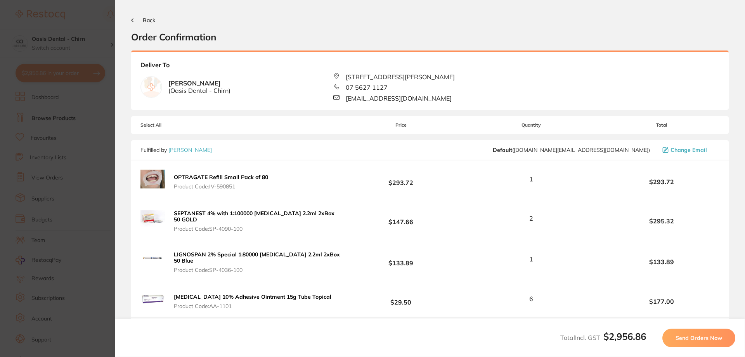
click at [689, 337] on span "Send Orders Now" at bounding box center [699, 337] width 47 height 7
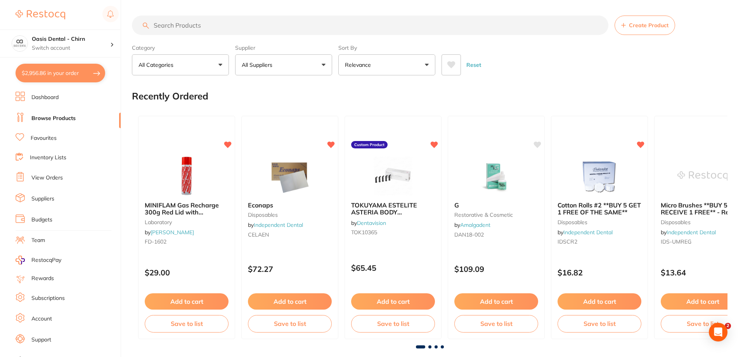
click at [64, 77] on button "$2,956.86 in your order" at bounding box center [61, 73] width 90 height 19
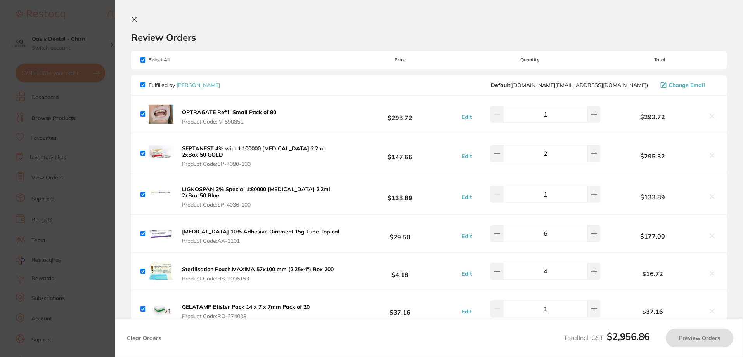
checkbox input "true"
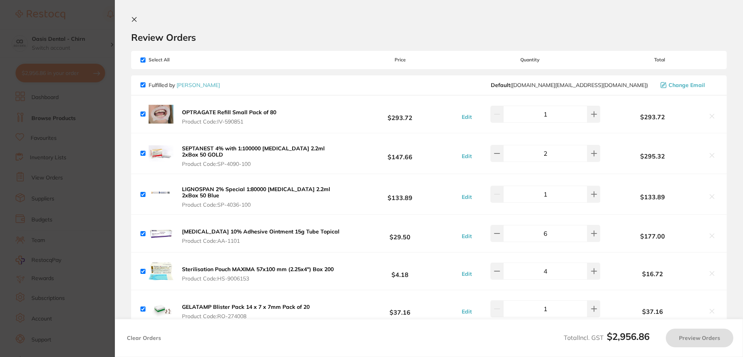
checkbox input "true"
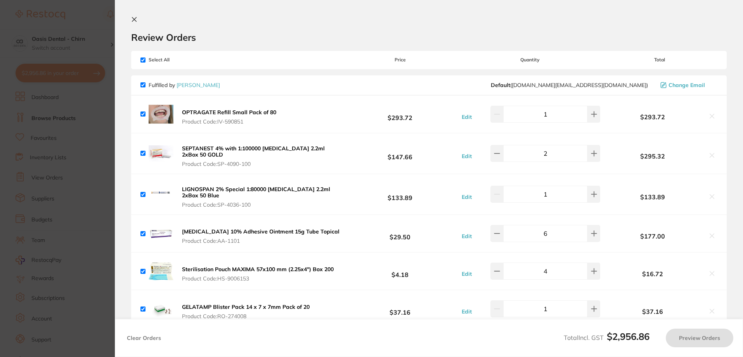
checkbox input "true"
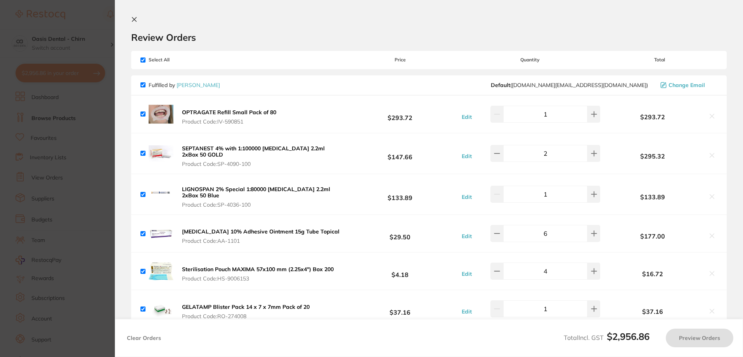
checkbox input "true"
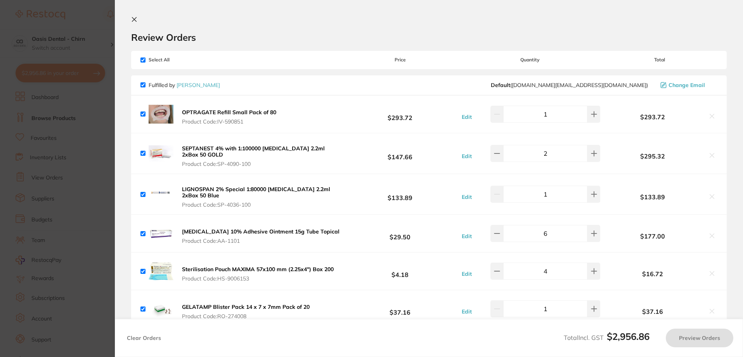
checkbox input "true"
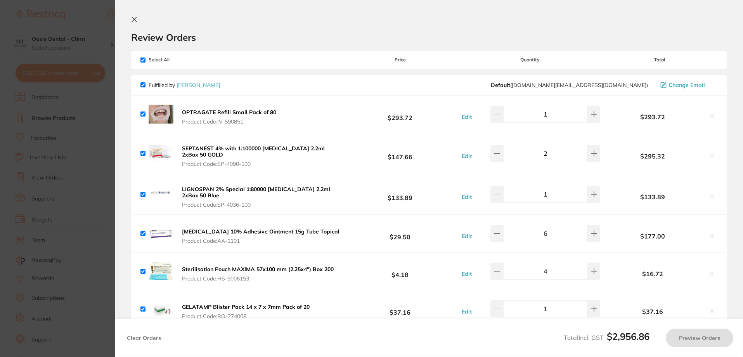
checkbox input "true"
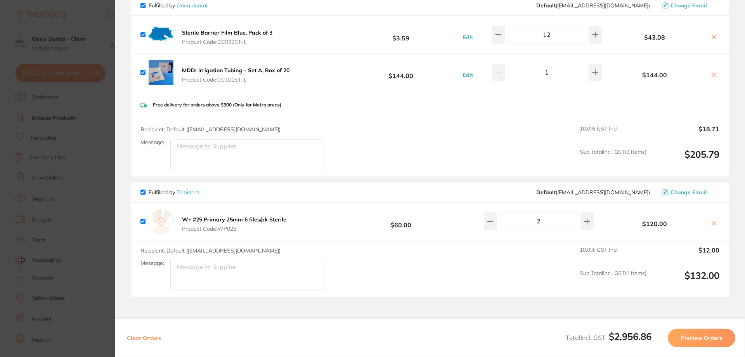
scroll to position [1345, 0]
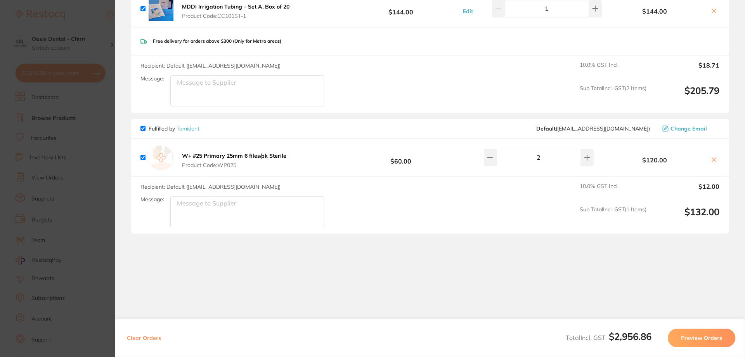
click at [144, 129] on input "checkbox" at bounding box center [143, 128] width 5 height 5
checkbox input "false"
click at [715, 338] on button "Preview Orders" at bounding box center [702, 337] width 68 height 19
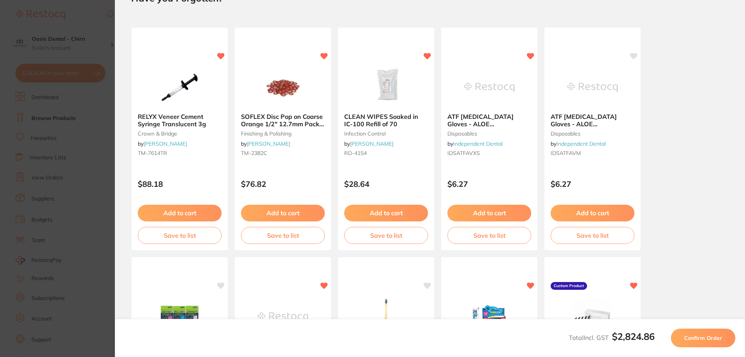
scroll to position [0, 0]
click at [713, 339] on span "Confirm Order" at bounding box center [703, 337] width 38 height 7
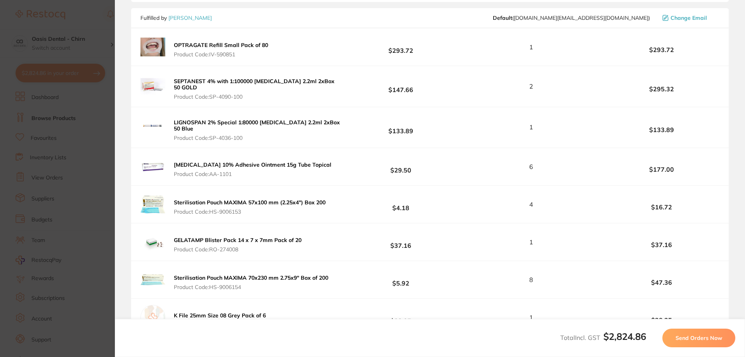
scroll to position [155, 0]
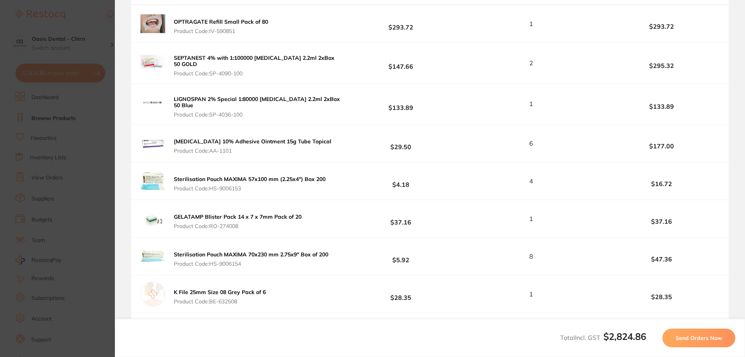
click at [715, 337] on span "Send Orders Now" at bounding box center [699, 337] width 47 height 7
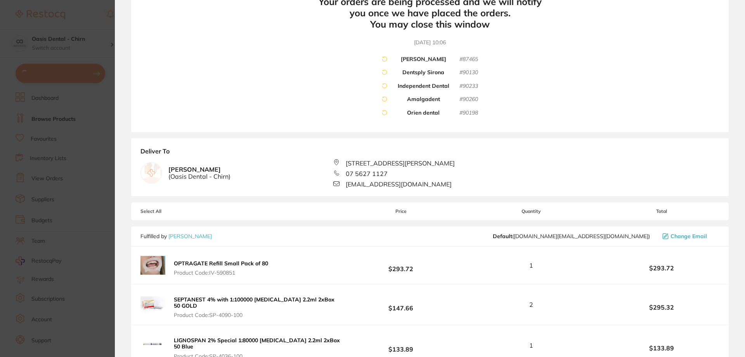
scroll to position [78, 0]
